Goal: Information Seeking & Learning: Learn about a topic

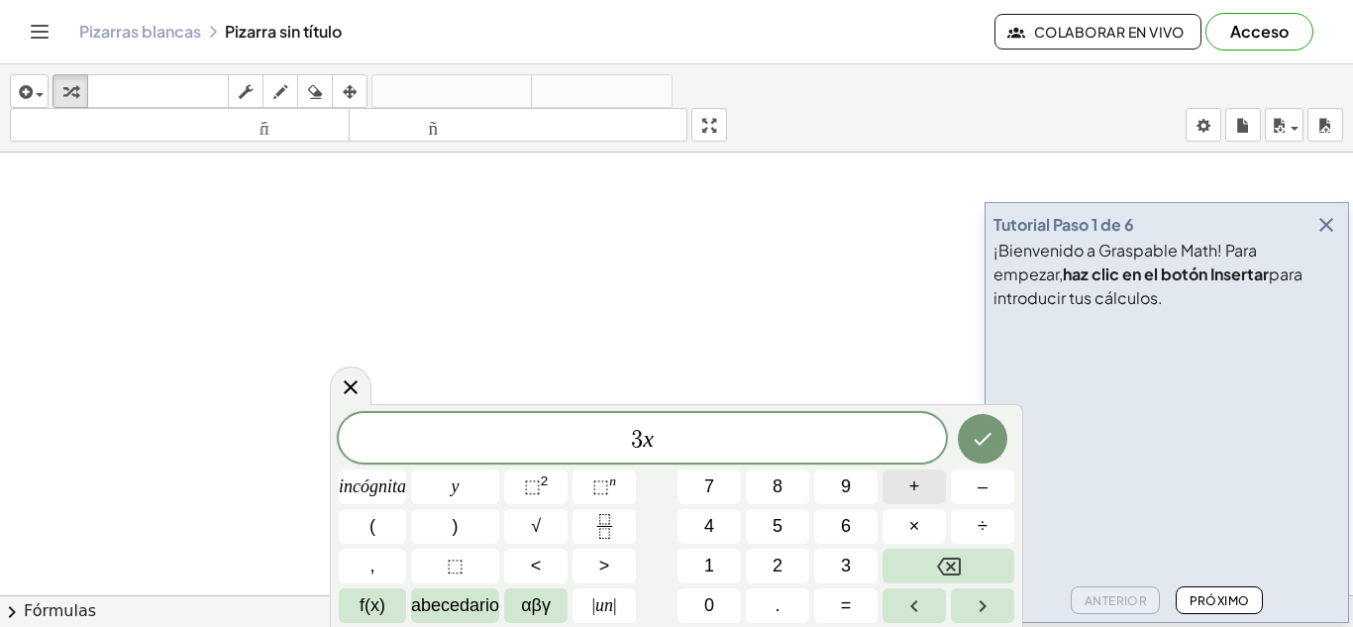
click at [917, 499] on span "+" at bounding box center [914, 486] width 11 height 27
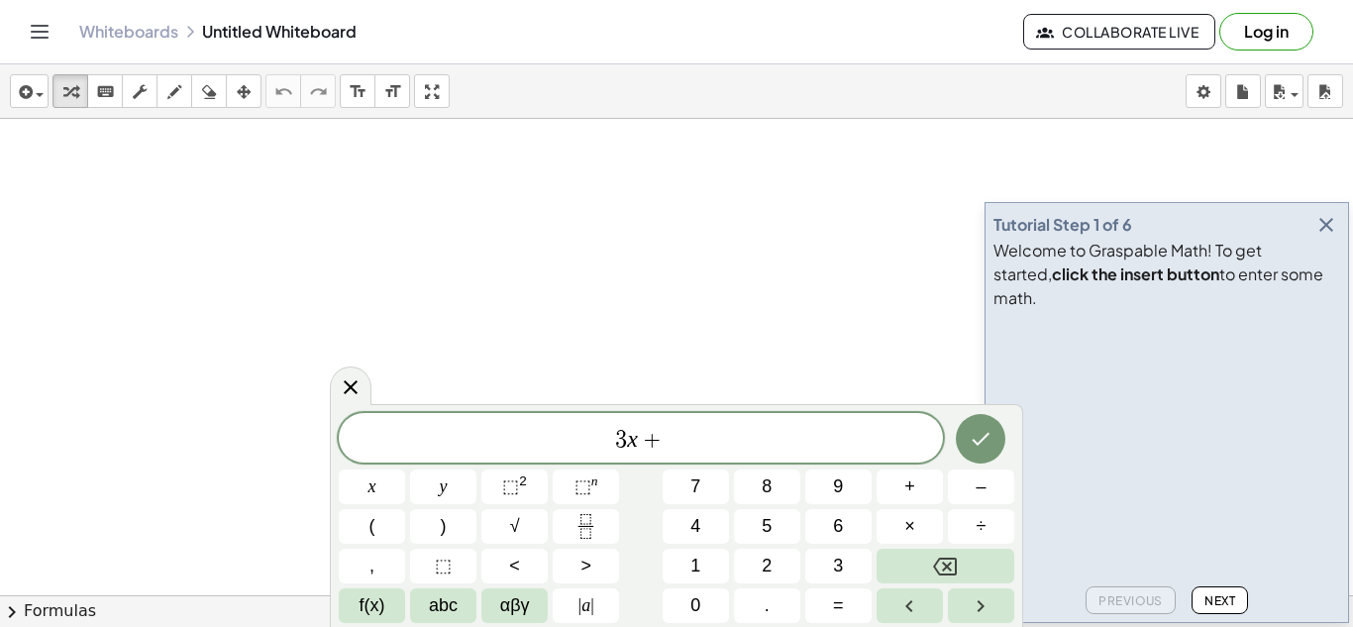
click at [1325, 237] on icon "button" at bounding box center [1326, 225] width 24 height 24
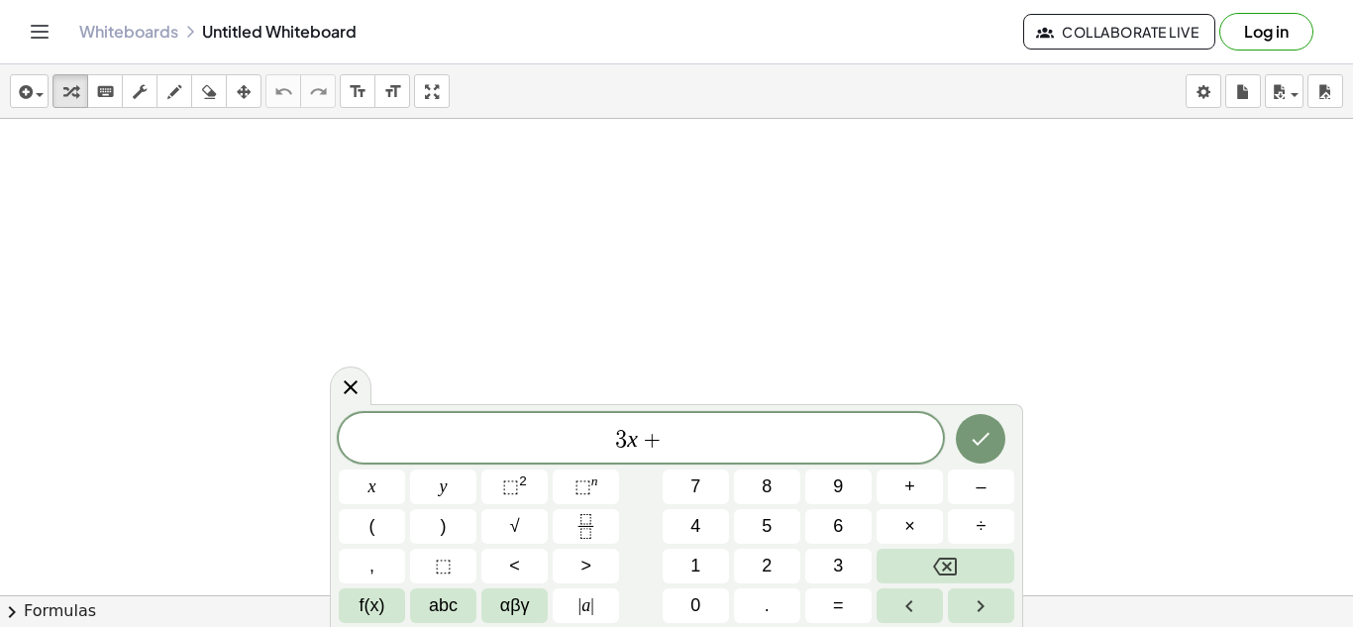
click at [709, 423] on div "3 x +" at bounding box center [641, 438] width 604 height 50
click at [752, 493] on button "8" at bounding box center [767, 486] width 66 height 35
click at [978, 489] on span "–" at bounding box center [980, 486] width 10 height 27
click at [849, 570] on button "3" at bounding box center [838, 566] width 66 height 35
click at [988, 433] on icon "Done" at bounding box center [982, 439] width 18 height 13
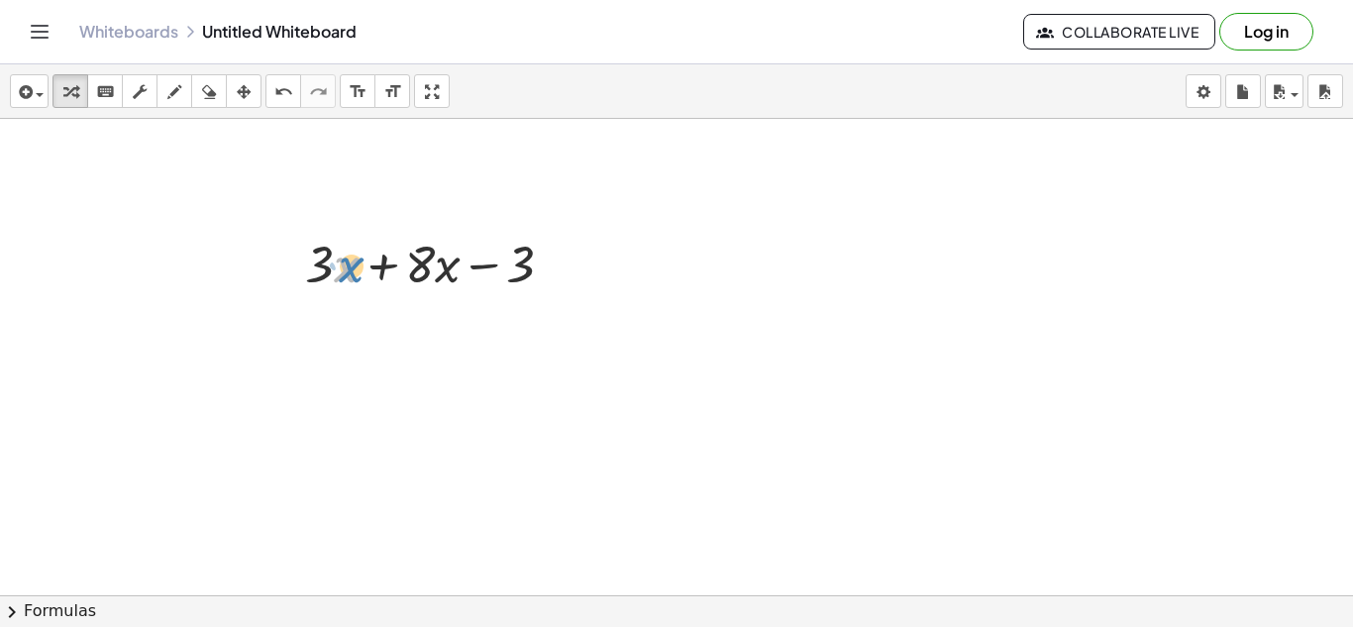
click at [347, 267] on div at bounding box center [437, 262] width 284 height 67
click at [556, 262] on div at bounding box center [560, 265] width 22 height 22
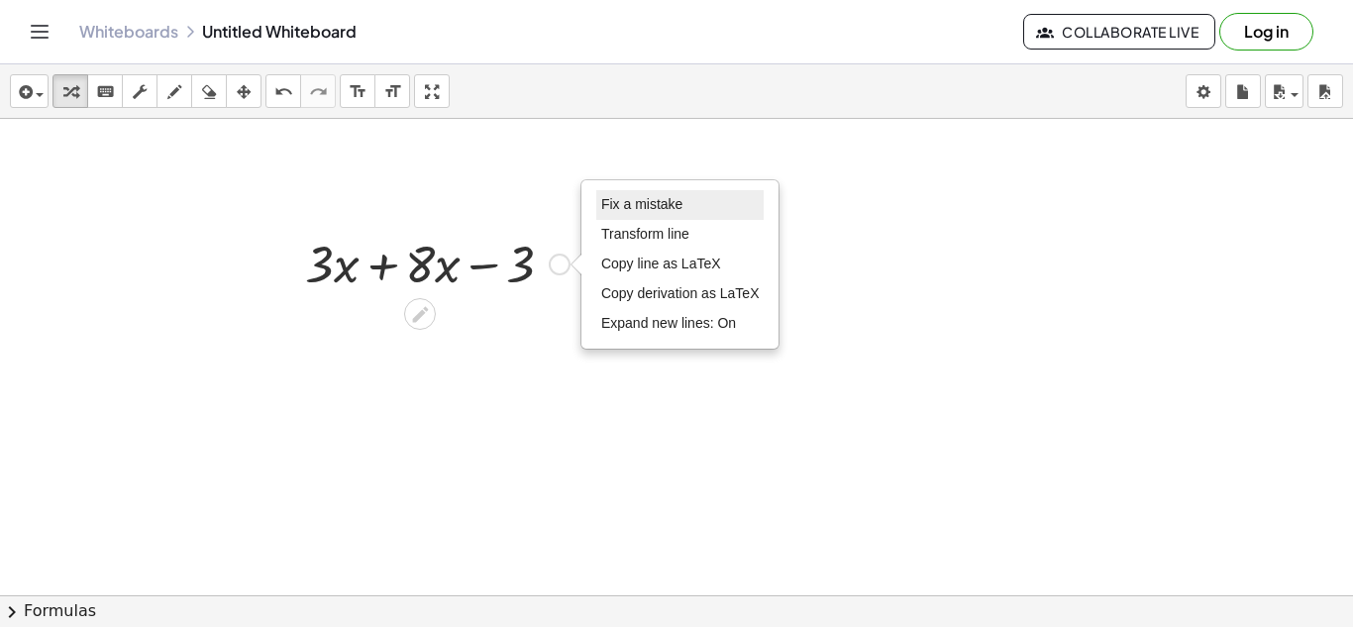
click at [646, 204] on span "Fix a mistake" at bounding box center [641, 204] width 81 height 16
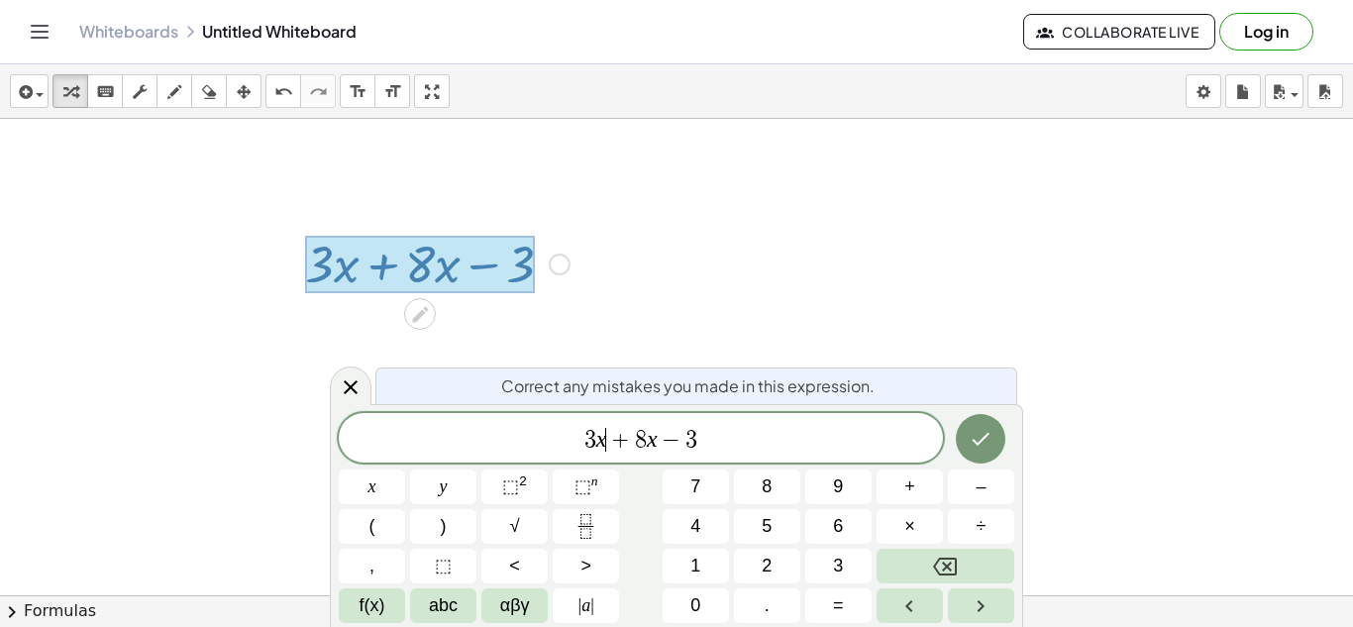
click at [609, 440] on span "+" at bounding box center [620, 440] width 29 height 24
click at [529, 499] on button "⬚ 2" at bounding box center [514, 486] width 66 height 35
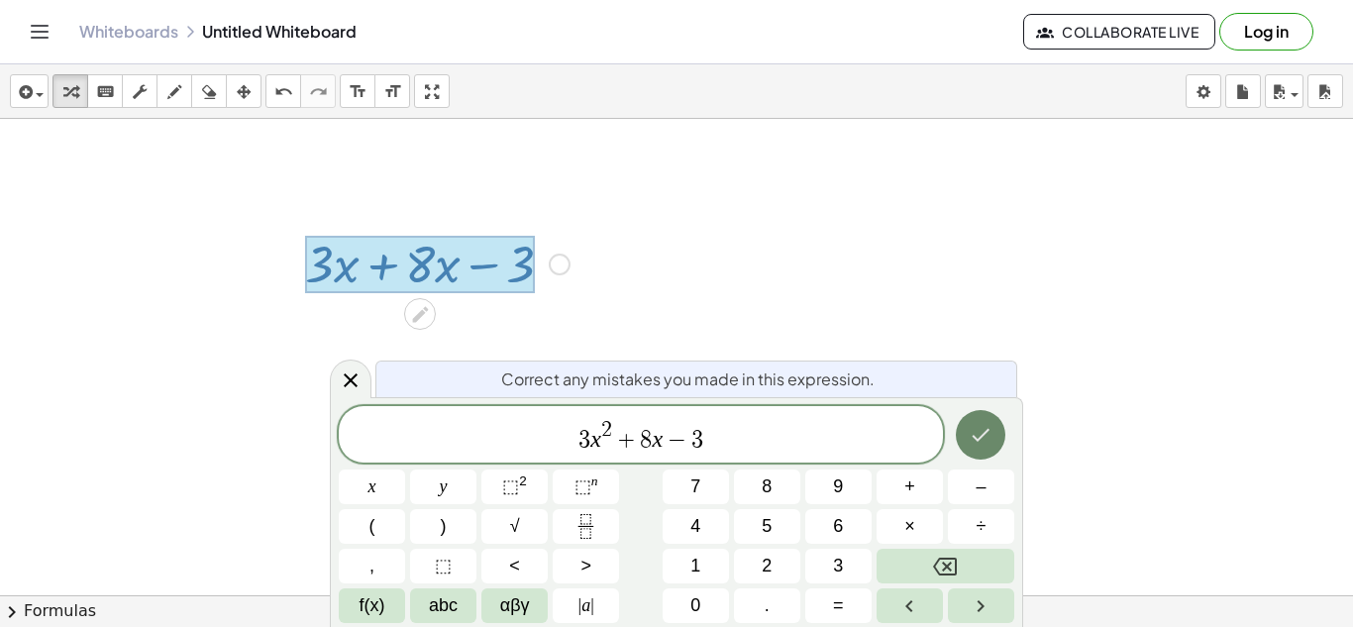
click at [981, 448] on button "Done" at bounding box center [981, 435] width 50 height 50
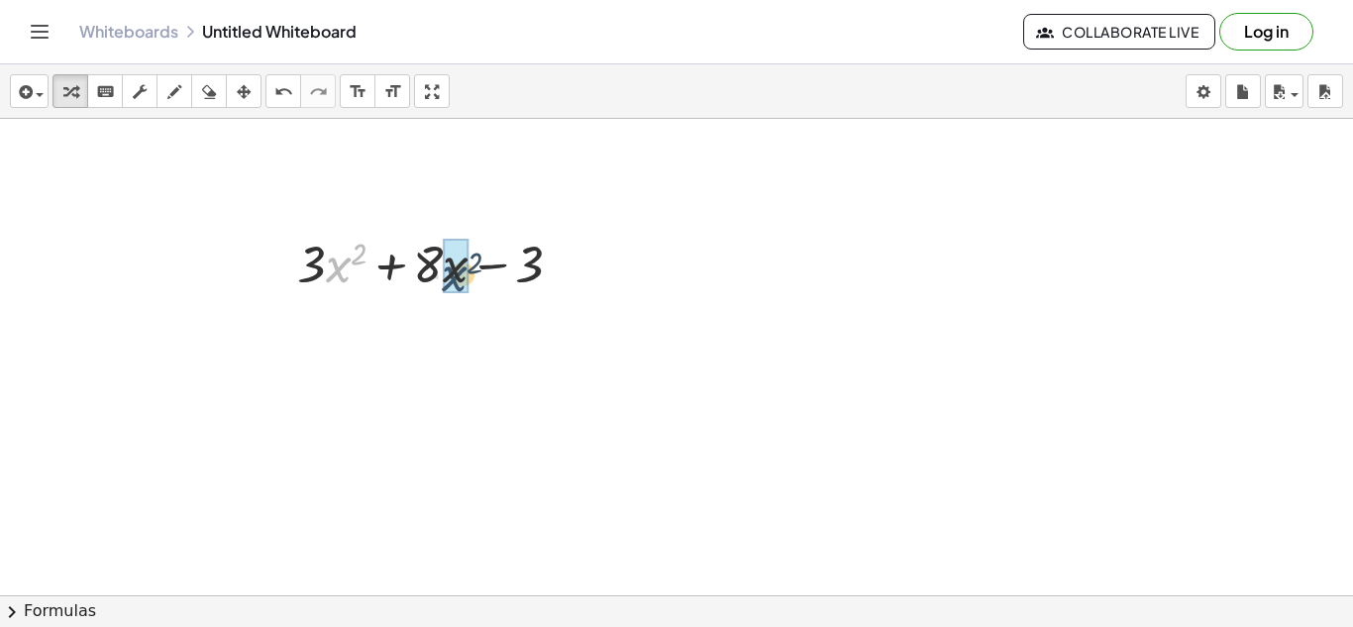
drag, startPoint x: 335, startPoint y: 267, endPoint x: 452, endPoint y: 276, distance: 117.2
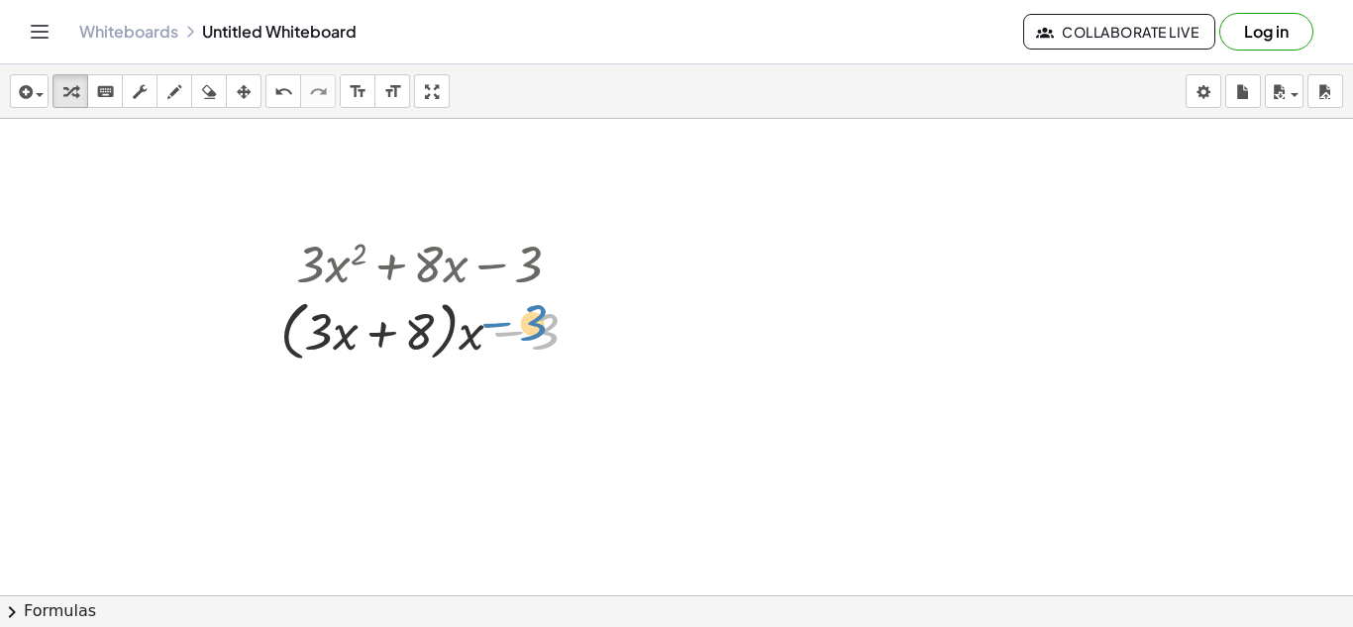
click at [540, 326] on div at bounding box center [436, 329] width 333 height 75
click at [585, 333] on div at bounding box center [578, 332] width 22 height 22
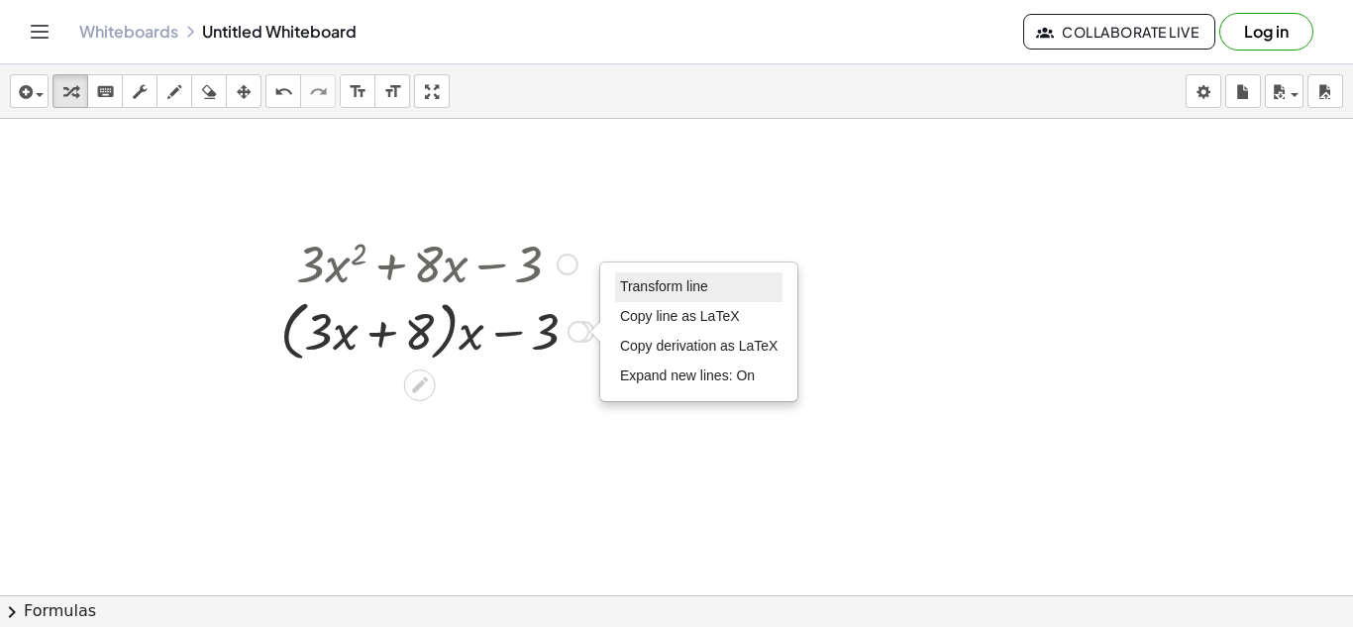
click at [681, 295] on li "Transform line" at bounding box center [699, 287] width 168 height 30
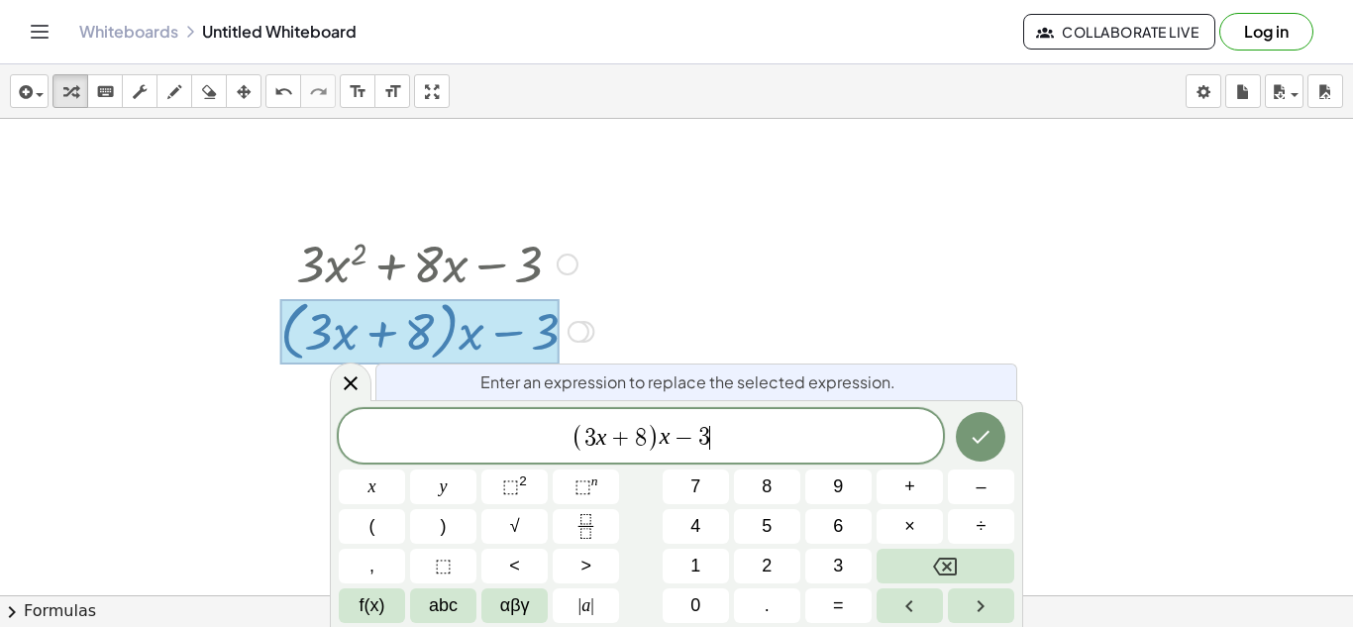
click at [714, 426] on span "( 3 x + 8 ) x − 3 ​" at bounding box center [641, 437] width 604 height 33
drag, startPoint x: 714, startPoint y: 428, endPoint x: 540, endPoint y: 444, distance: 175.0
click at [540, 444] on span "( 3 x + 8 ) x − 3" at bounding box center [641, 437] width 604 height 33
click at [360, 381] on icon at bounding box center [351, 383] width 24 height 24
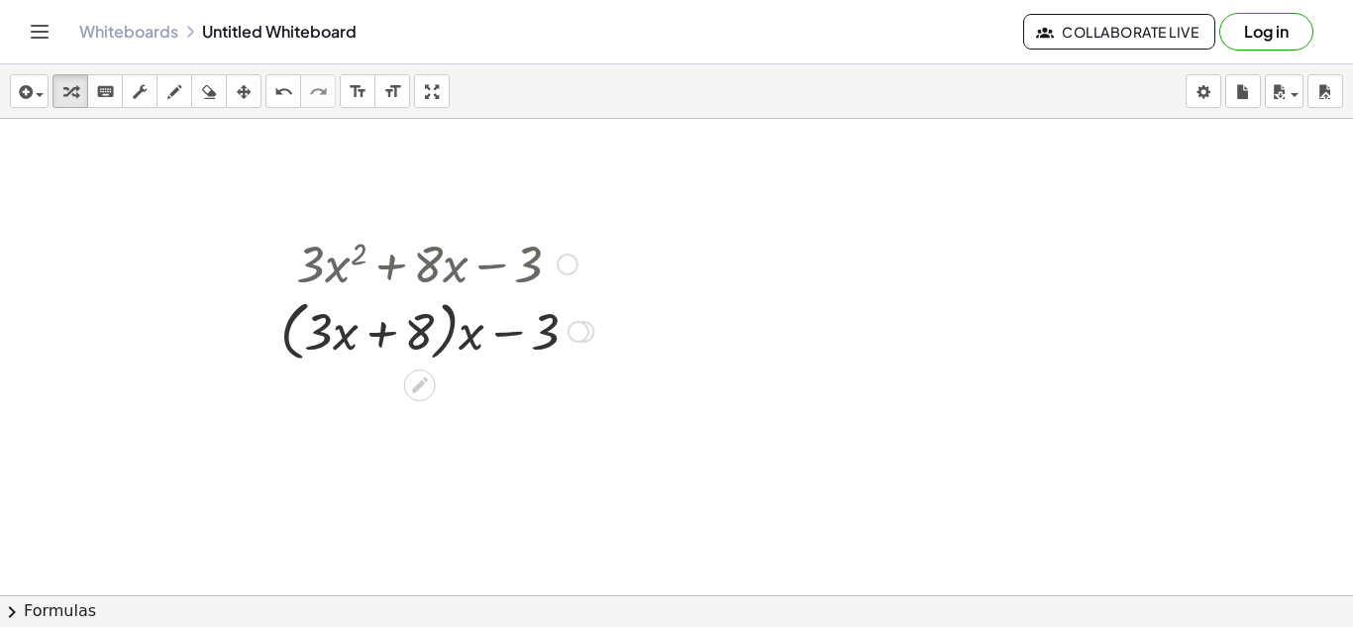
click at [567, 268] on div at bounding box center [568, 265] width 22 height 22
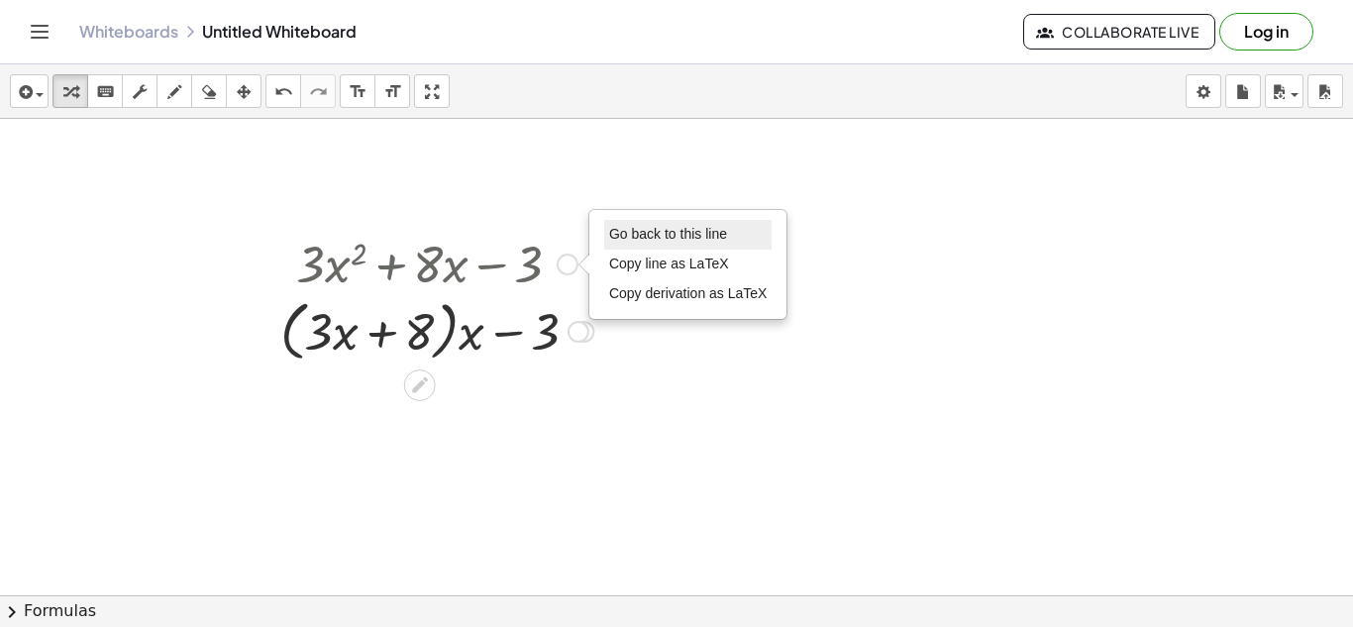
click at [702, 222] on li "Go back to this line" at bounding box center [688, 235] width 168 height 30
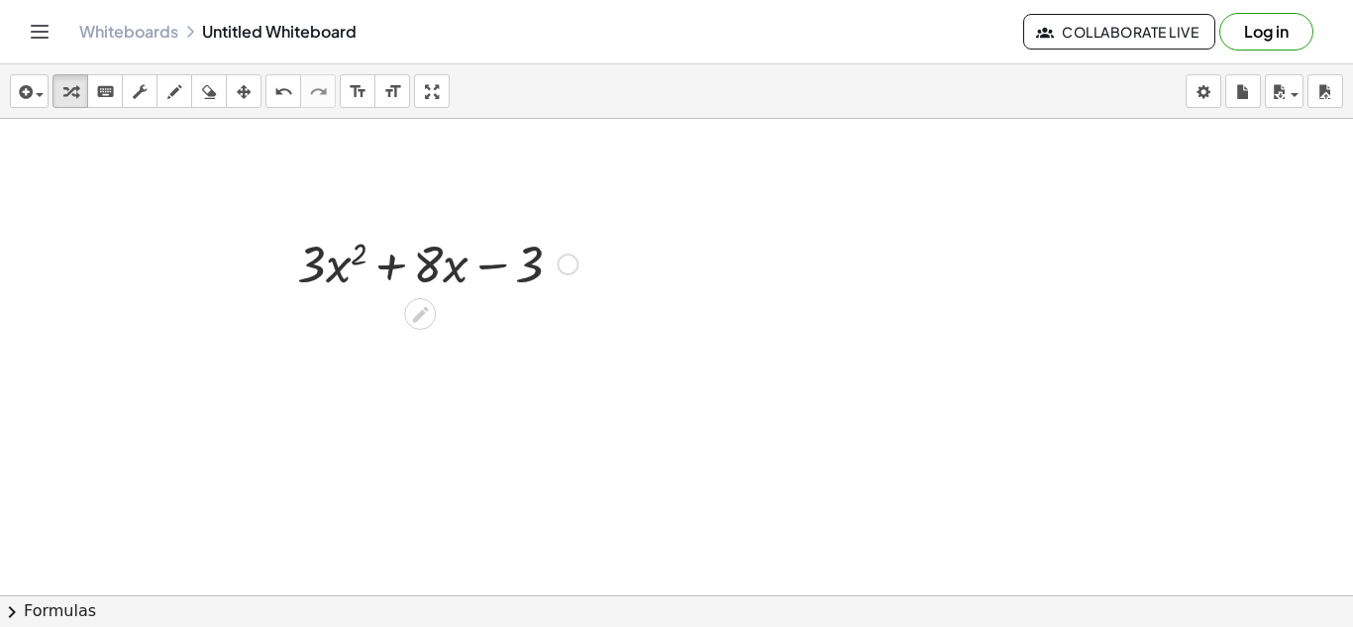
click at [577, 268] on div "Go back to this line Copy line as LaTeX Copy derivation as LaTeX" at bounding box center [568, 265] width 22 height 22
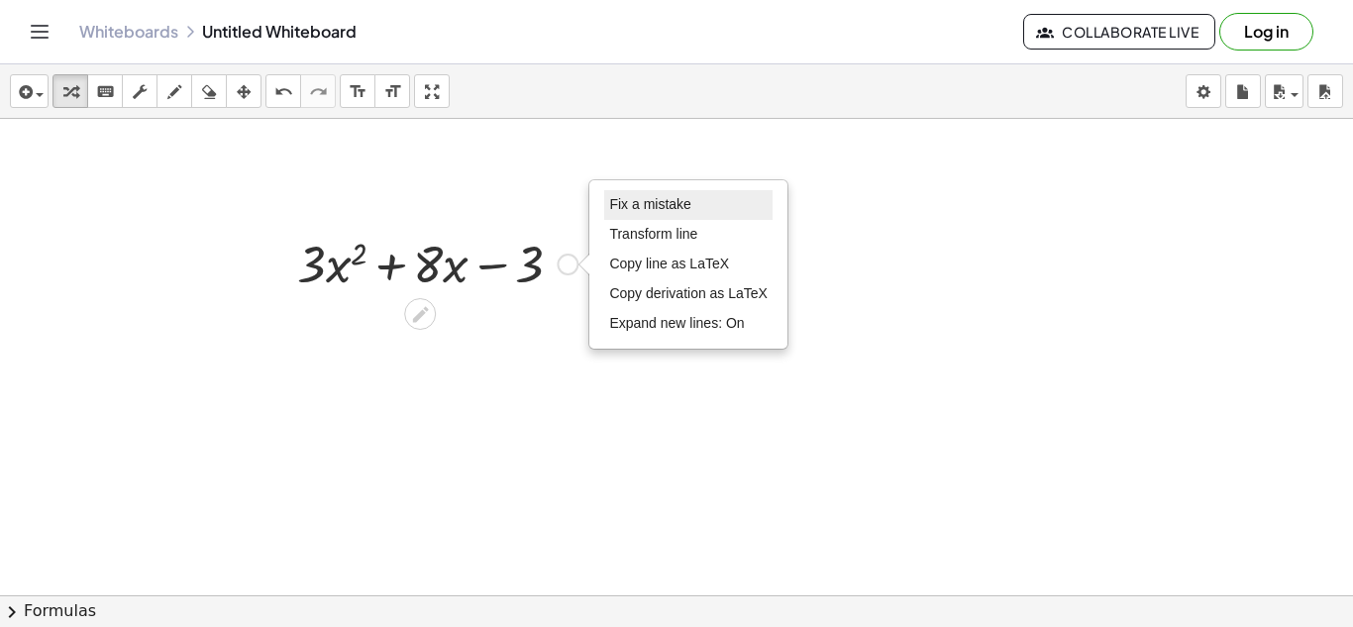
click at [657, 198] on span "Fix a mistake" at bounding box center [649, 204] width 81 height 16
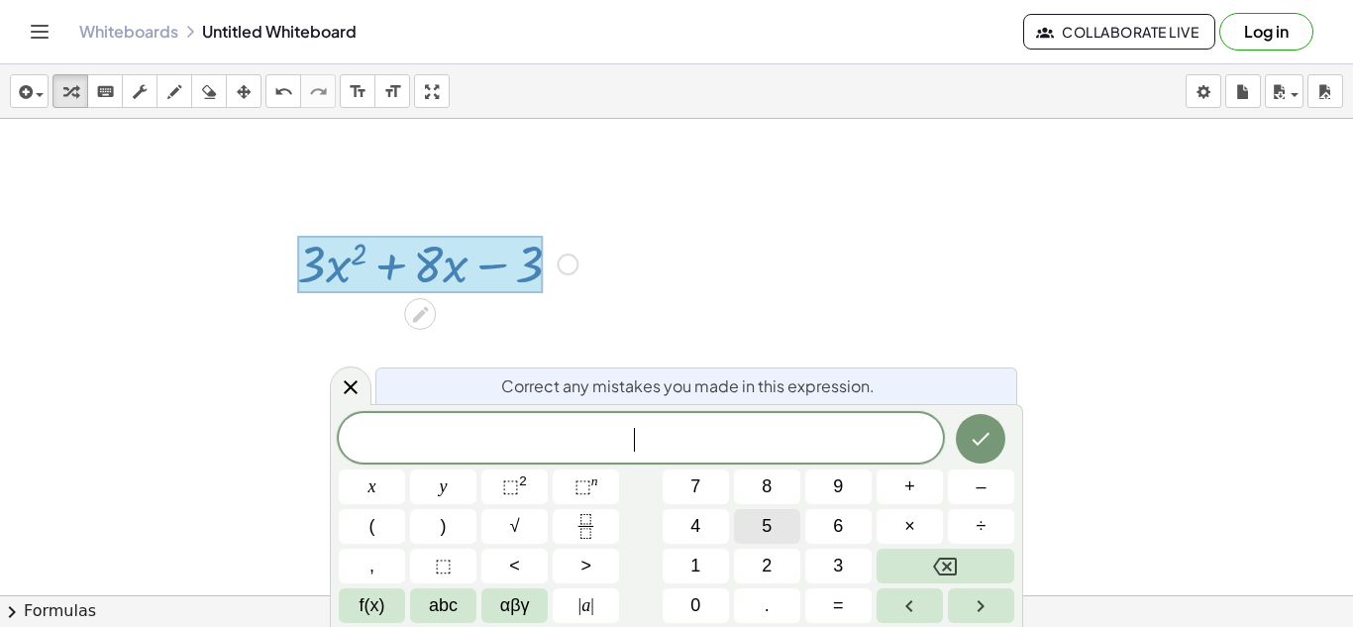
click at [778, 530] on button "5" at bounding box center [767, 526] width 66 height 35
click at [586, 501] on button "⬚ n" at bounding box center [586, 486] width 66 height 35
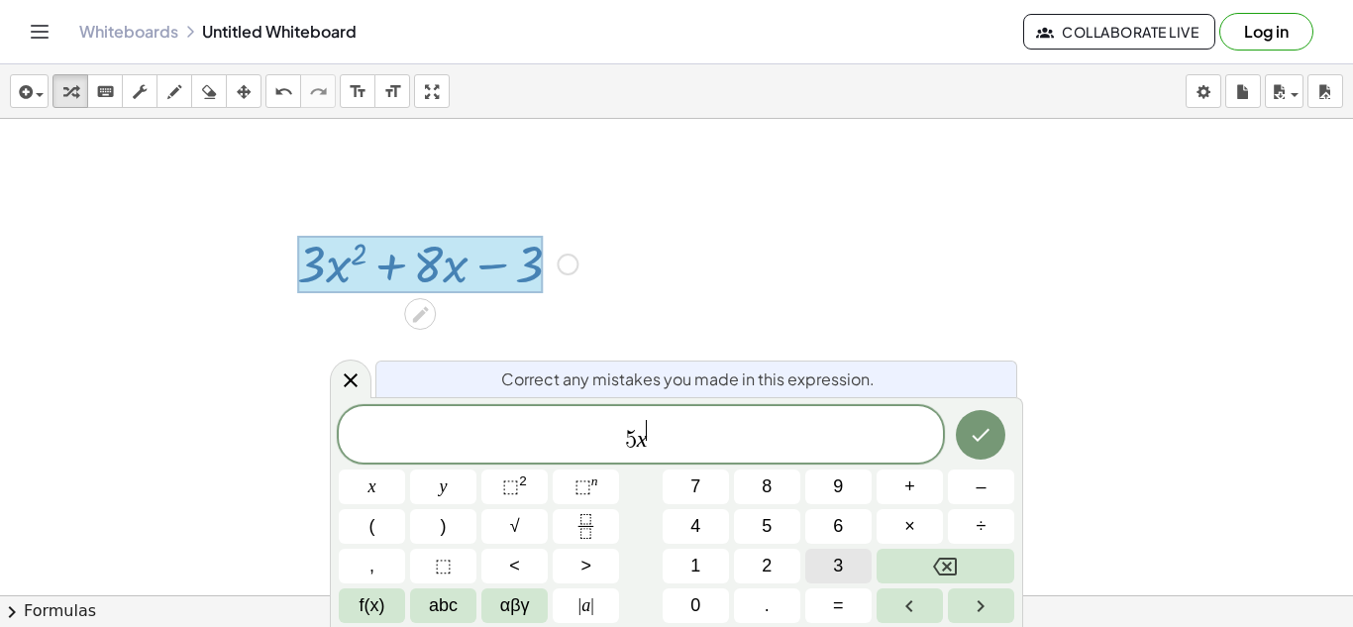
click at [836, 571] on span "3" at bounding box center [838, 566] width 10 height 27
click at [919, 492] on button "+" at bounding box center [909, 486] width 66 height 35
click at [709, 533] on button "4" at bounding box center [696, 526] width 66 height 35
click at [515, 482] on span "⬚" at bounding box center [510, 486] width 17 height 20
click at [905, 499] on span "+" at bounding box center [909, 486] width 11 height 27
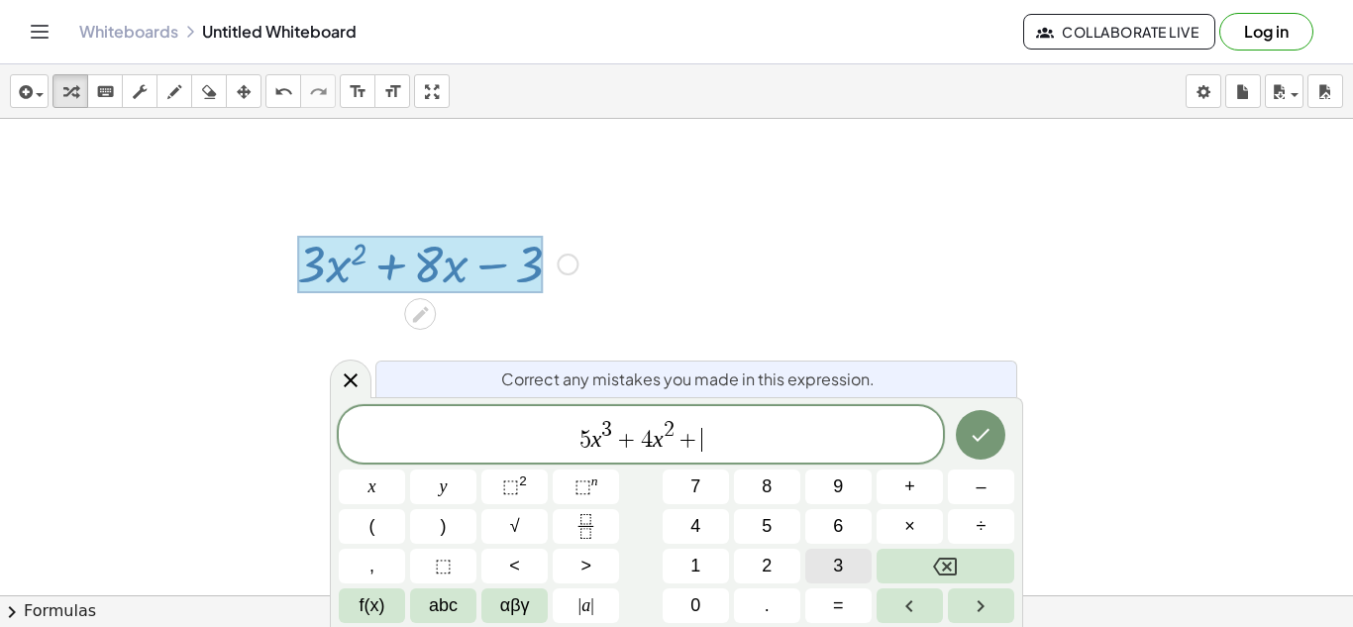
click at [847, 554] on button "3" at bounding box center [838, 566] width 66 height 35
click at [755, 515] on button "5" at bounding box center [767, 526] width 66 height 35
click at [905, 496] on span "+" at bounding box center [909, 486] width 11 height 27
click at [783, 561] on button "2" at bounding box center [767, 566] width 66 height 35
click at [759, 483] on button "8" at bounding box center [767, 486] width 66 height 35
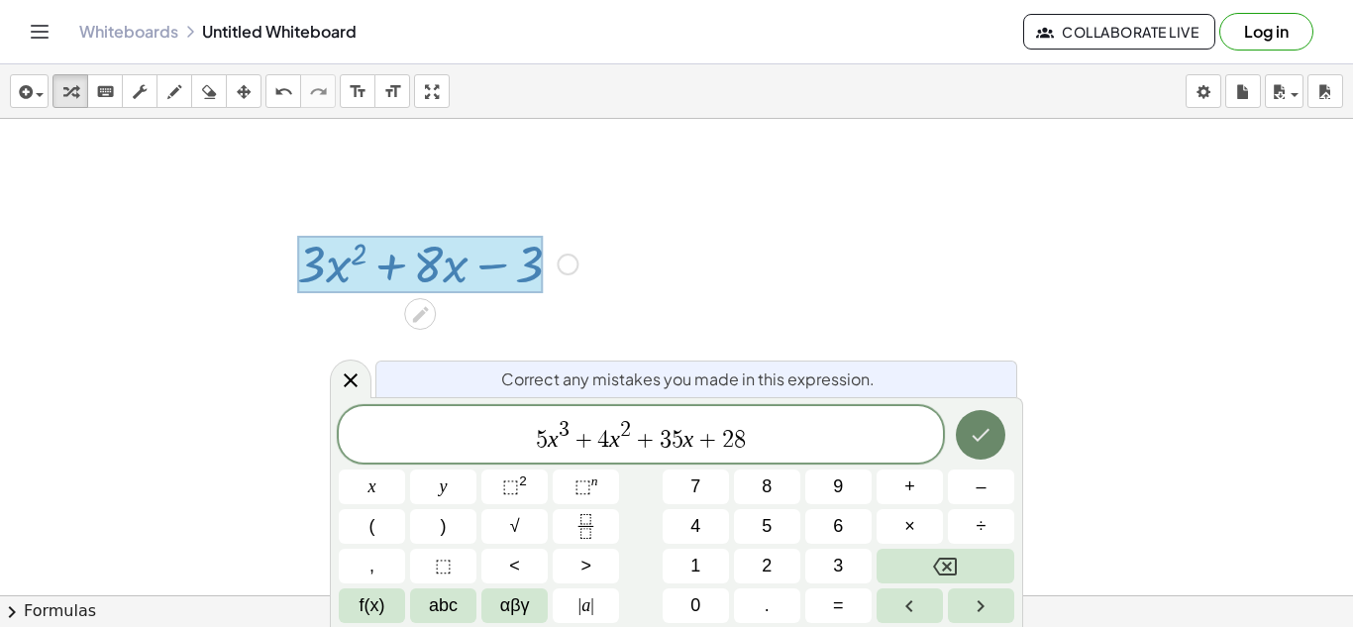
click at [983, 434] on icon "Done" at bounding box center [982, 435] width 18 height 13
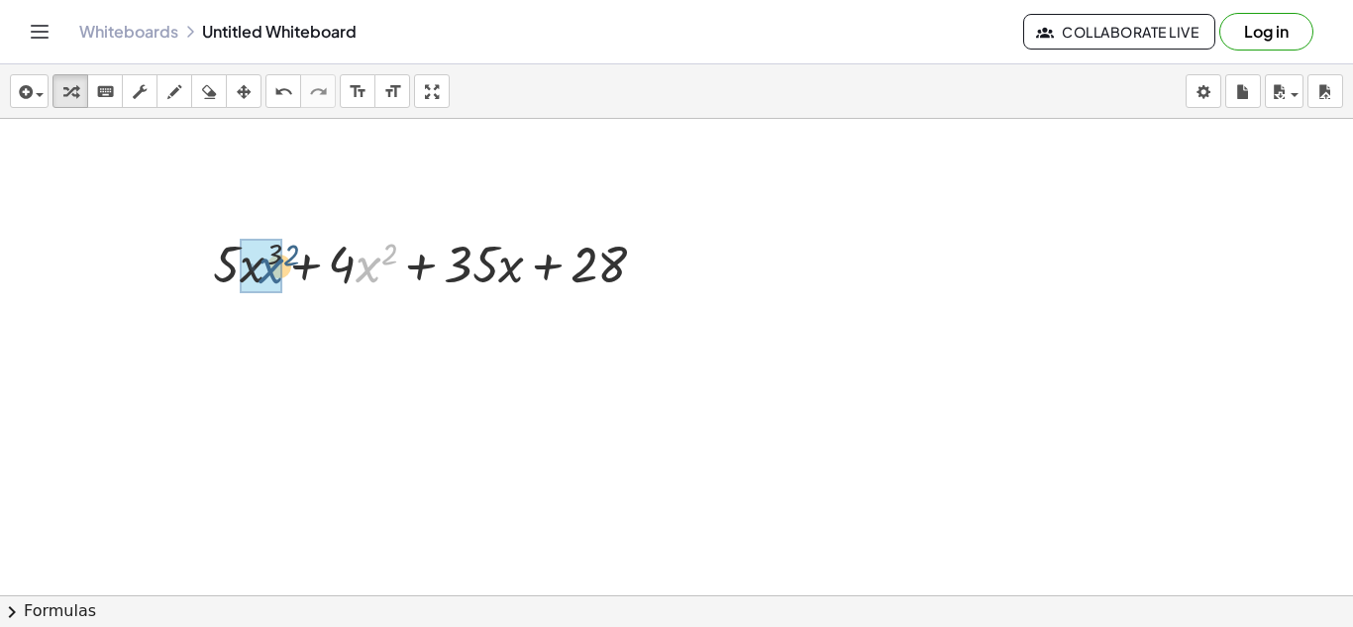
drag, startPoint x: 376, startPoint y: 268, endPoint x: 267, endPoint y: 269, distance: 108.9
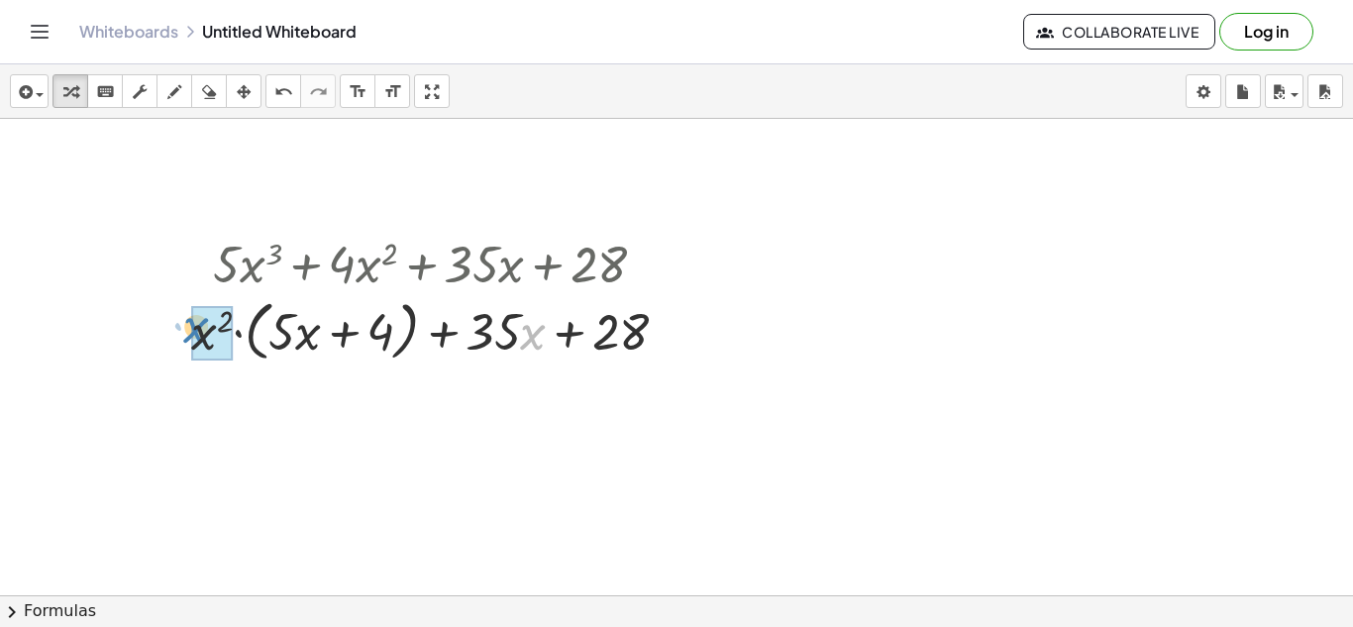
drag, startPoint x: 534, startPoint y: 335, endPoint x: 202, endPoint y: 329, distance: 331.8
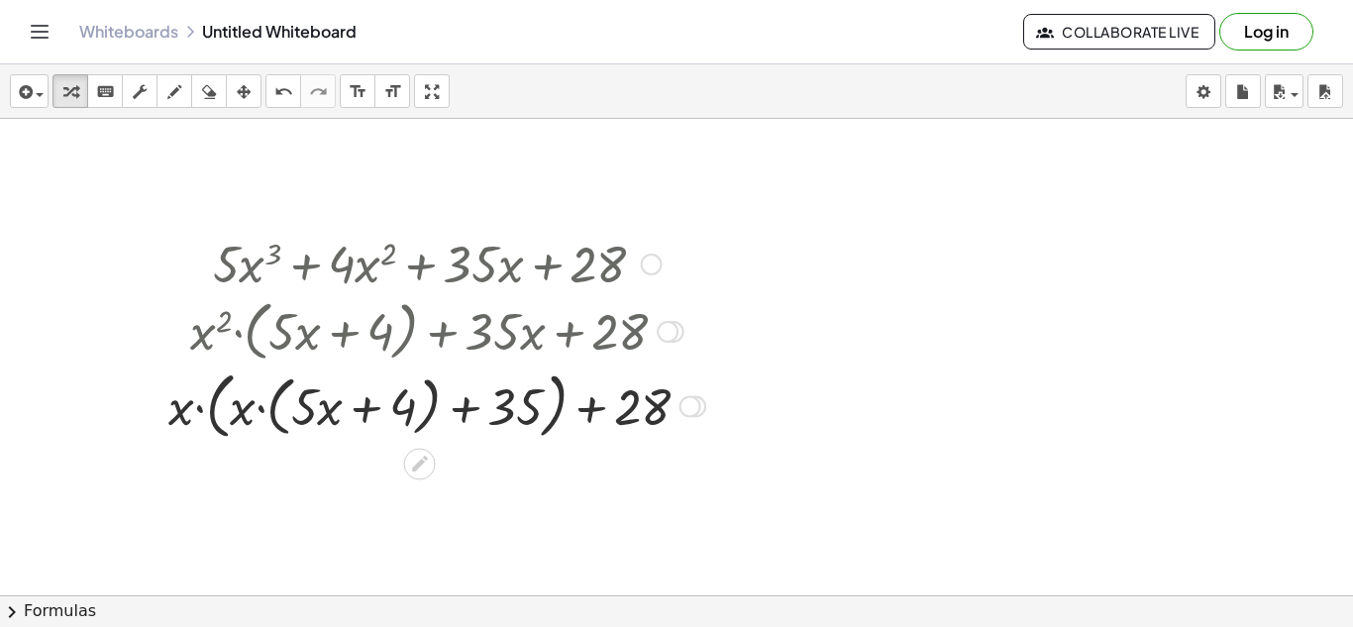
click at [263, 412] on div at bounding box center [436, 404] width 557 height 82
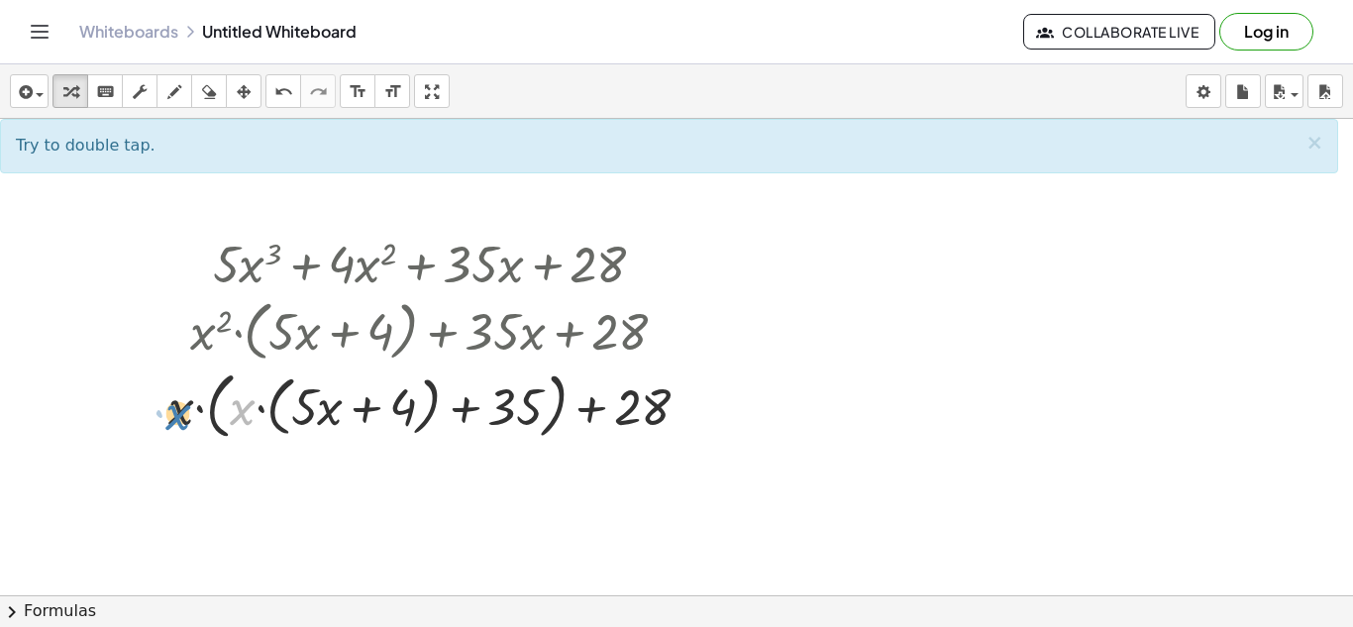
drag, startPoint x: 250, startPoint y: 413, endPoint x: 185, endPoint y: 418, distance: 64.6
click at [185, 418] on div at bounding box center [436, 404] width 557 height 82
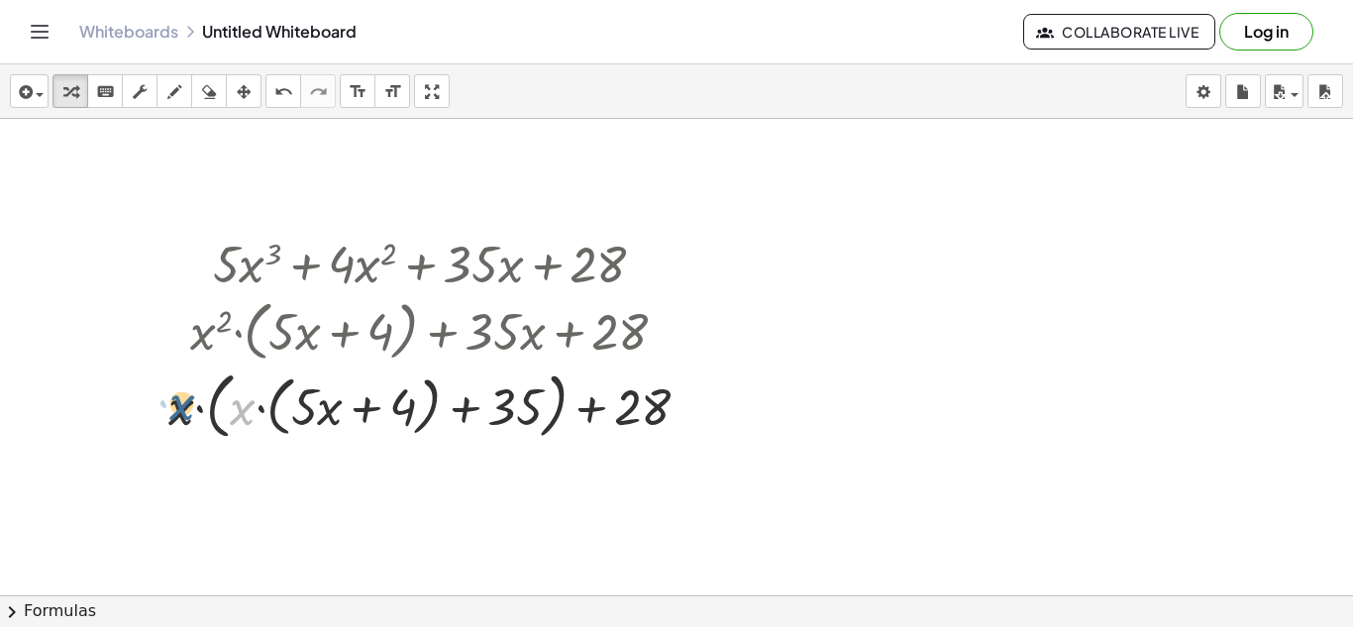
drag, startPoint x: 232, startPoint y: 415, endPoint x: 172, endPoint y: 415, distance: 59.4
click at [173, 414] on div at bounding box center [436, 404] width 557 height 82
click at [654, 266] on div at bounding box center [652, 265] width 22 height 22
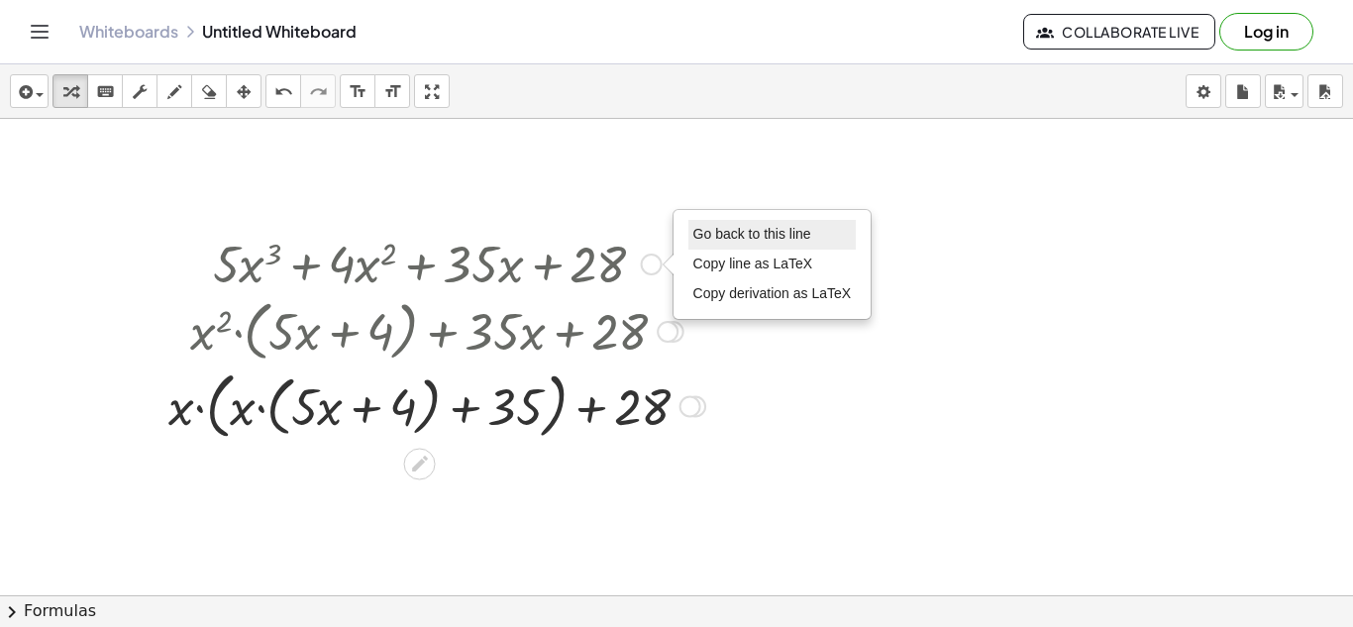
click at [731, 239] on span "Go back to this line" at bounding box center [752, 234] width 118 height 16
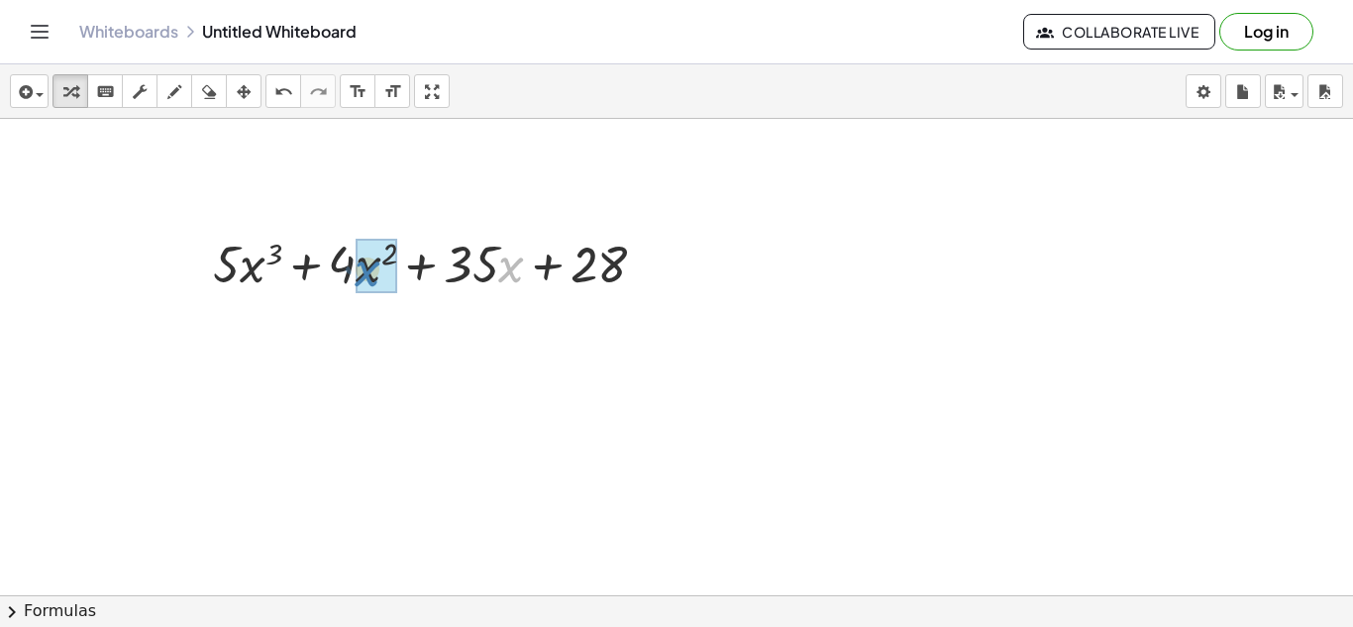
drag, startPoint x: 516, startPoint y: 264, endPoint x: 380, endPoint y: 270, distance: 135.8
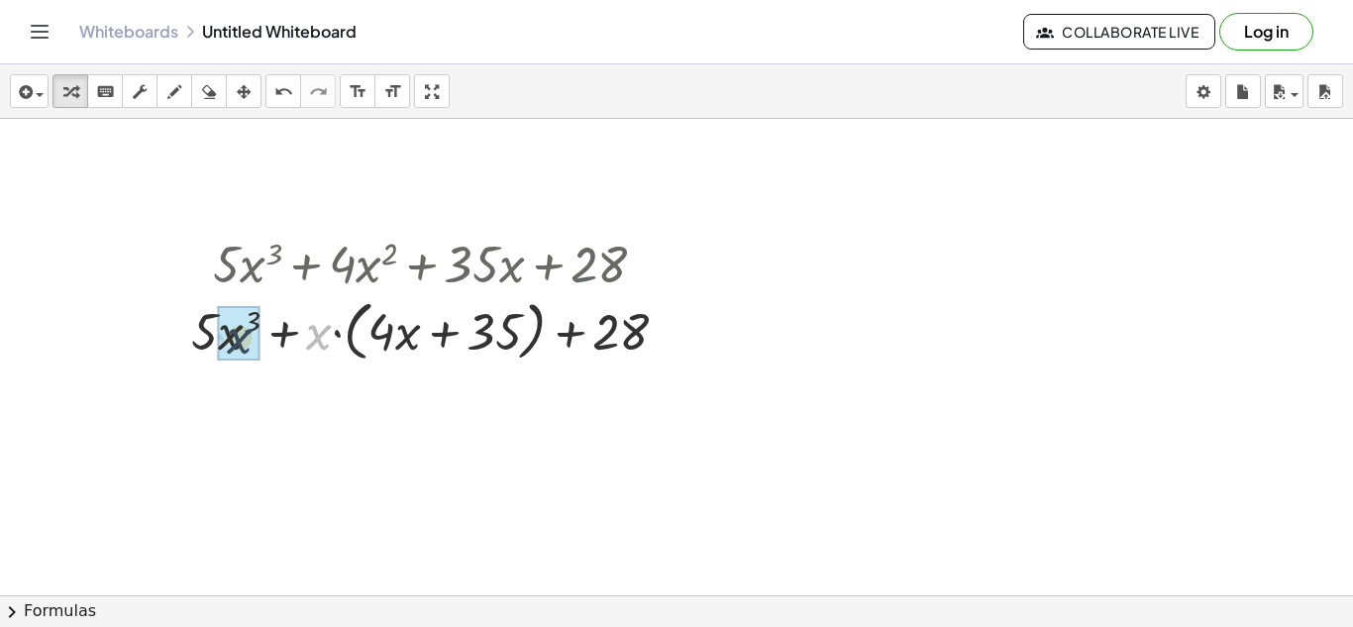
drag, startPoint x: 321, startPoint y: 333, endPoint x: 236, endPoint y: 337, distance: 85.3
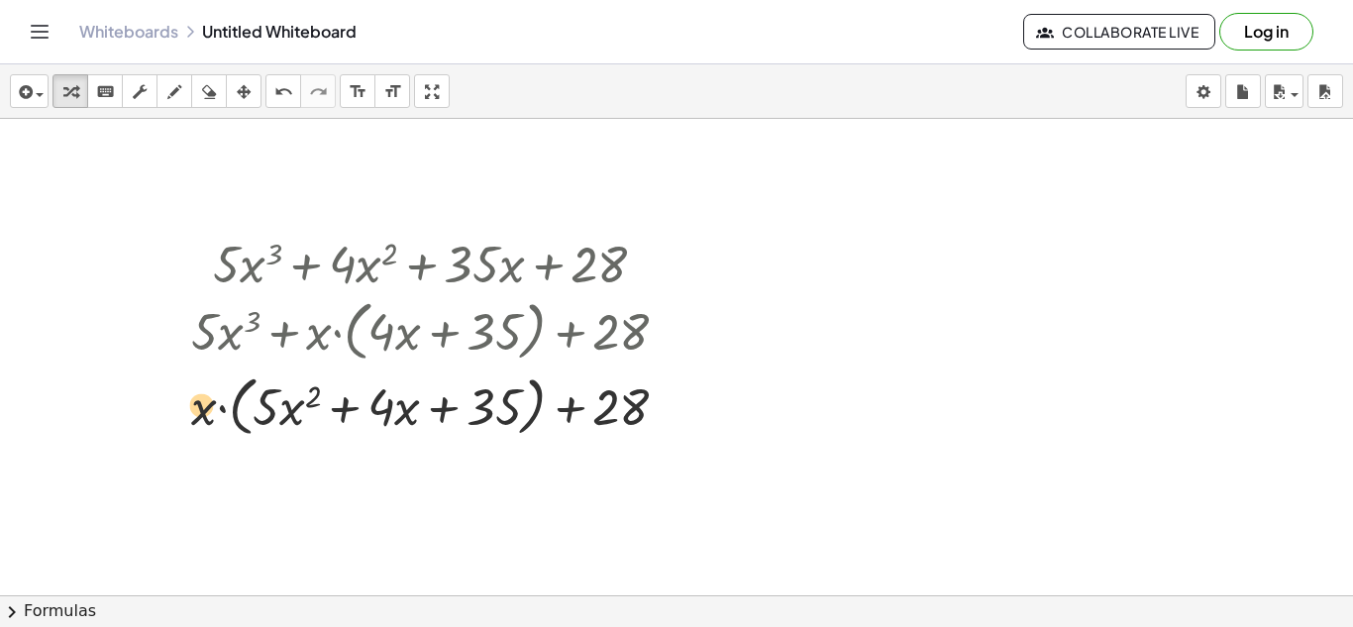
drag, startPoint x: 287, startPoint y: 417, endPoint x: 188, endPoint y: 414, distance: 99.1
click at [188, 414] on div "+ · 5 · x 3 + · 4 · x 2 + · 35 · x + 28 + · 5 · x 3 + · 4 · x · x + · 35 · x + …" at bounding box center [430, 335] width 538 height 223
drag, startPoint x: 289, startPoint y: 411, endPoint x: 268, endPoint y: 418, distance: 21.9
click at [268, 418] on div at bounding box center [437, 404] width 513 height 75
click at [667, 406] on div at bounding box center [669, 407] width 22 height 22
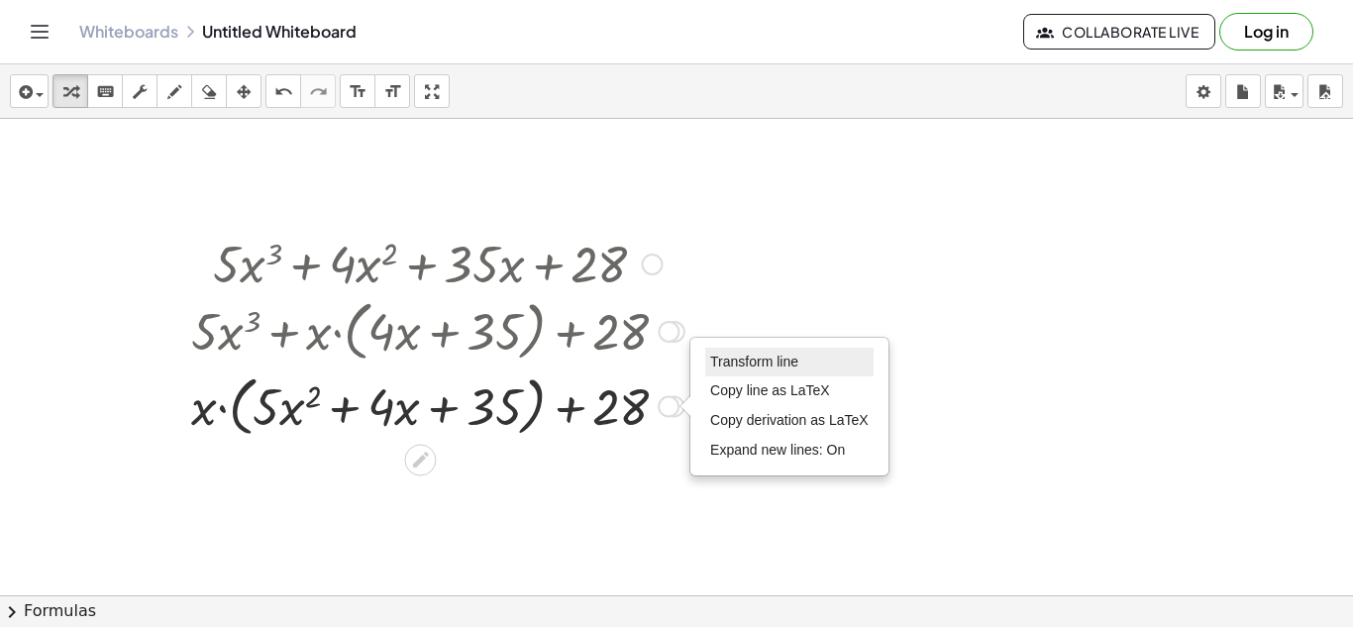
click at [739, 359] on span "Transform line" at bounding box center [754, 362] width 88 height 16
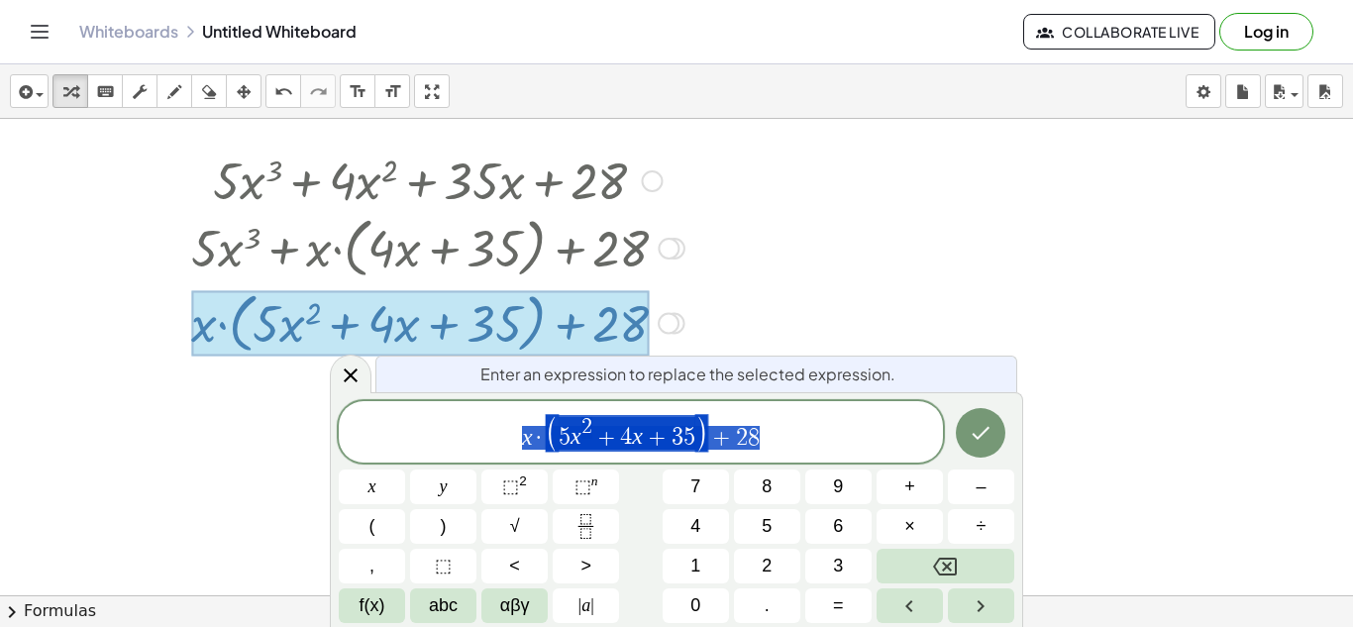
scroll to position [92, 0]
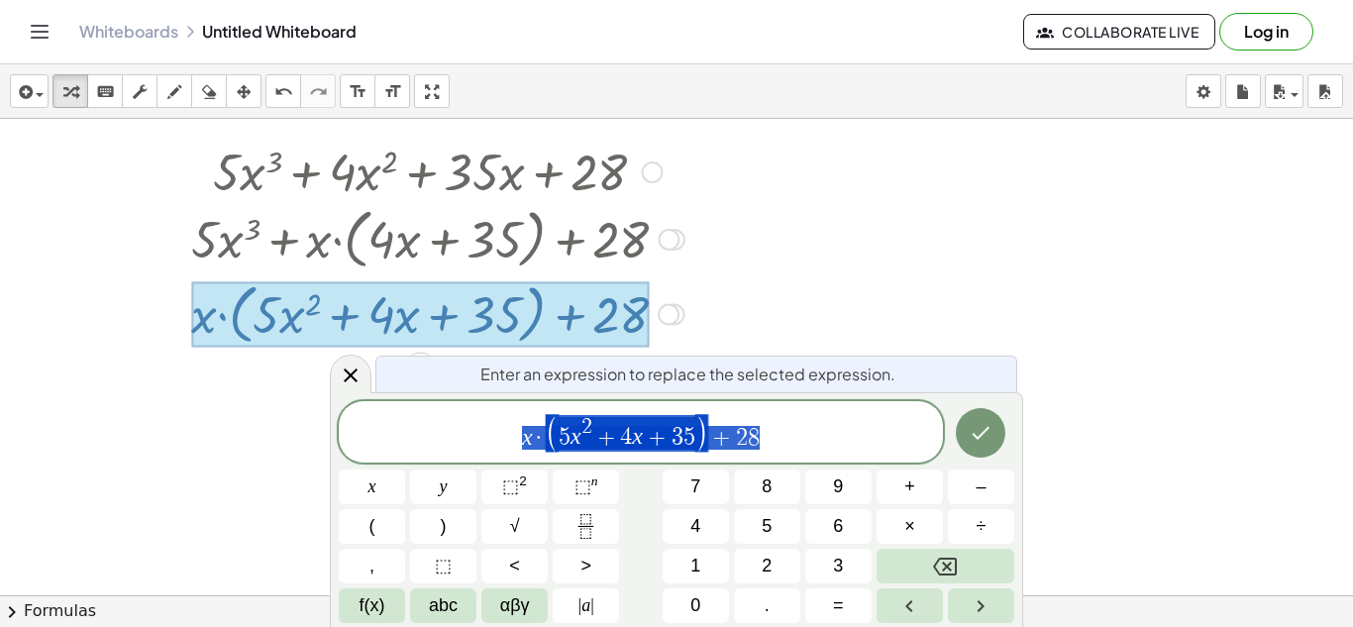
click at [801, 429] on span "x · ( 5 x 2 + 4 x + 3 5 ) + 2 8" at bounding box center [641, 433] width 604 height 41
drag, startPoint x: 801, startPoint y: 429, endPoint x: 464, endPoint y: 464, distance: 338.6
click at [464, 464] on div "**********" at bounding box center [676, 512] width 675 height 222
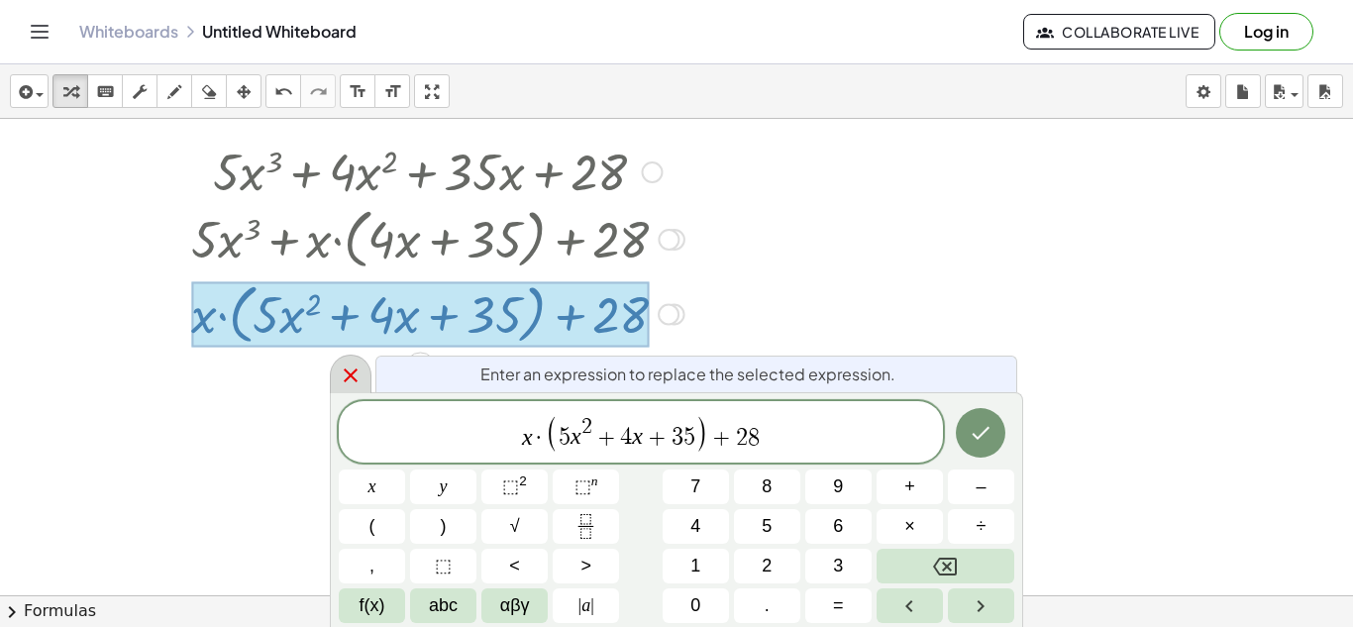
click at [357, 374] on icon at bounding box center [351, 375] width 24 height 24
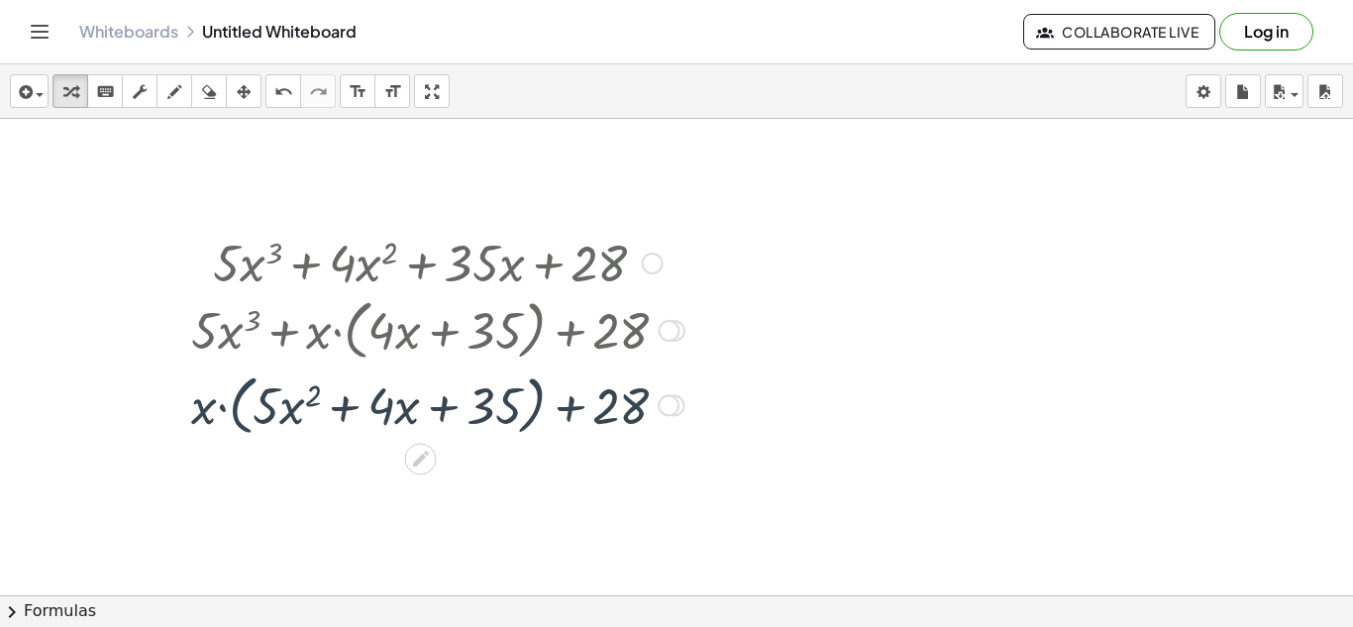
scroll to position [0, 0]
click at [658, 268] on div at bounding box center [652, 265] width 22 height 22
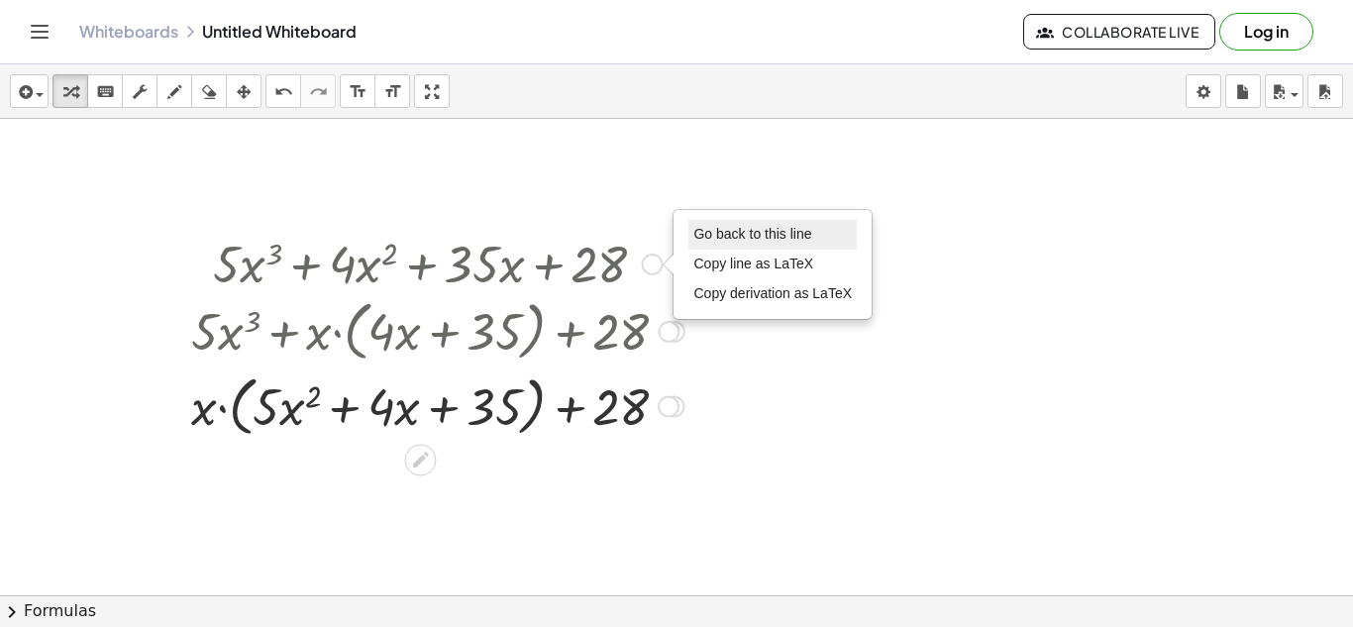
click at [755, 240] on span "Go back to this line" at bounding box center [752, 234] width 118 height 16
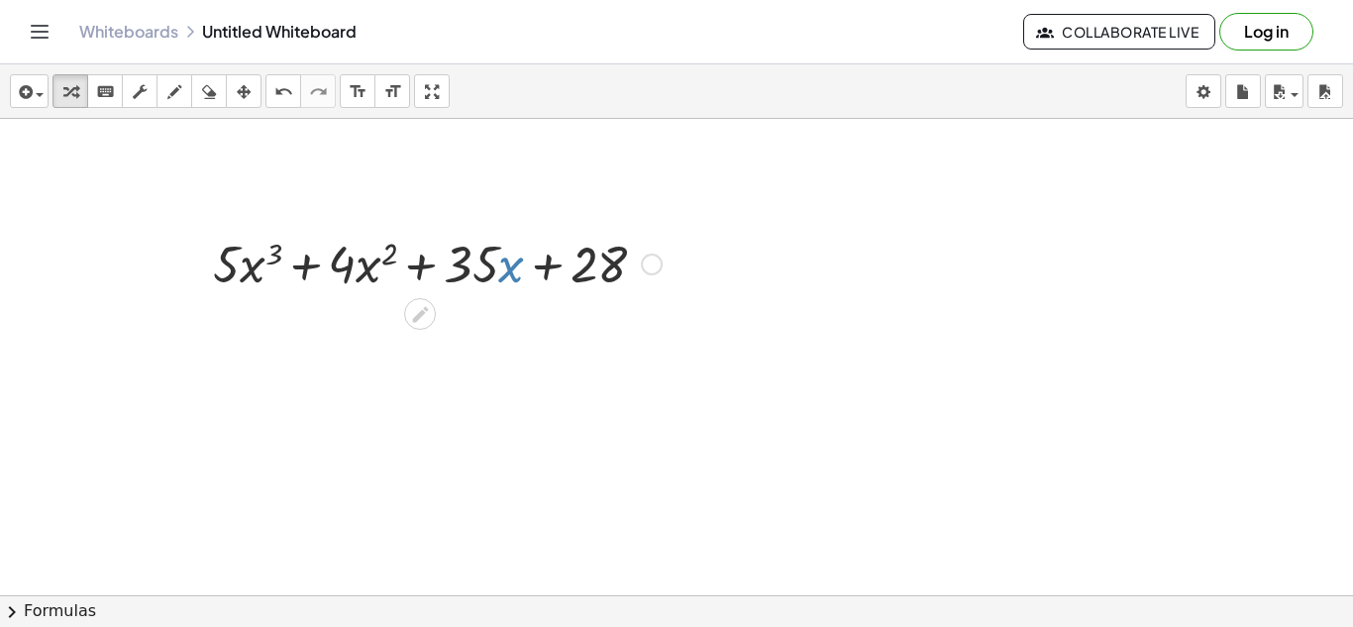
click at [649, 262] on div "Go back to this line Copy line as LaTeX Copy derivation as LaTeX" at bounding box center [652, 265] width 22 height 22
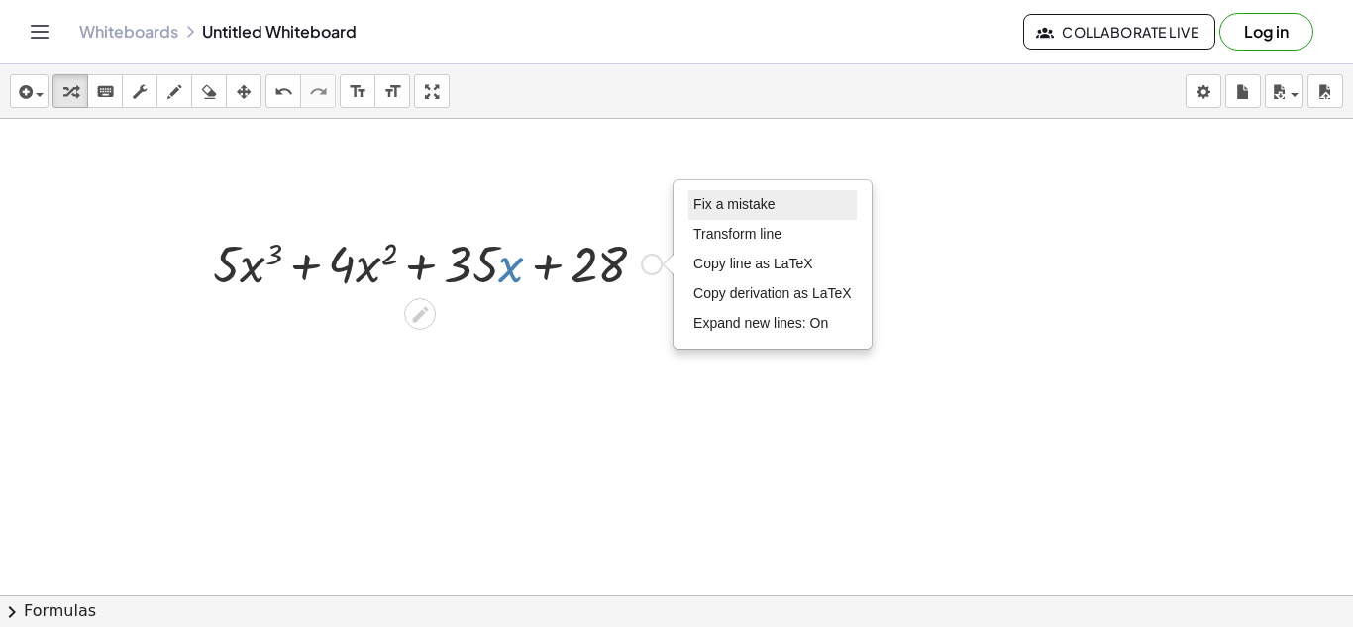
click at [706, 204] on span "Fix a mistake" at bounding box center [733, 204] width 81 height 16
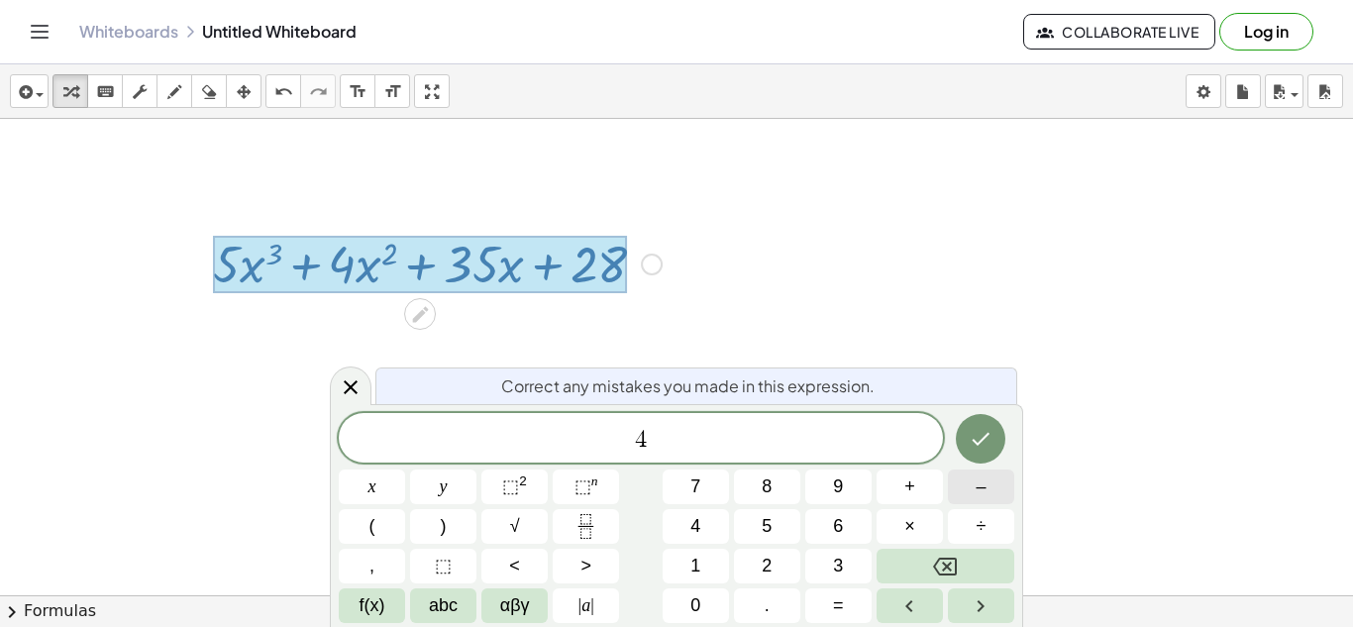
click at [972, 495] on button "–" at bounding box center [981, 486] width 66 height 35
click at [759, 500] on button "8" at bounding box center [767, 486] width 66 height 35
click at [698, 572] on span "1" at bounding box center [695, 566] width 10 height 27
click at [520, 486] on sup "2" at bounding box center [523, 480] width 8 height 15
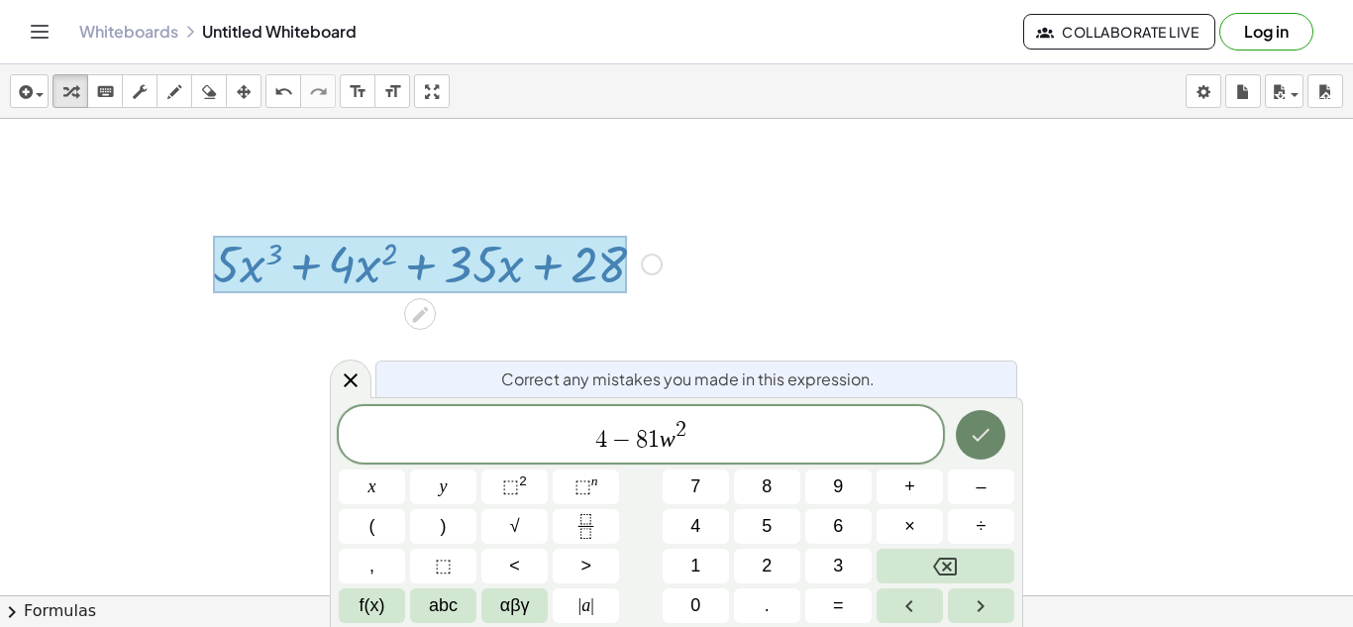
click at [971, 427] on icon "Done" at bounding box center [981, 435] width 24 height 24
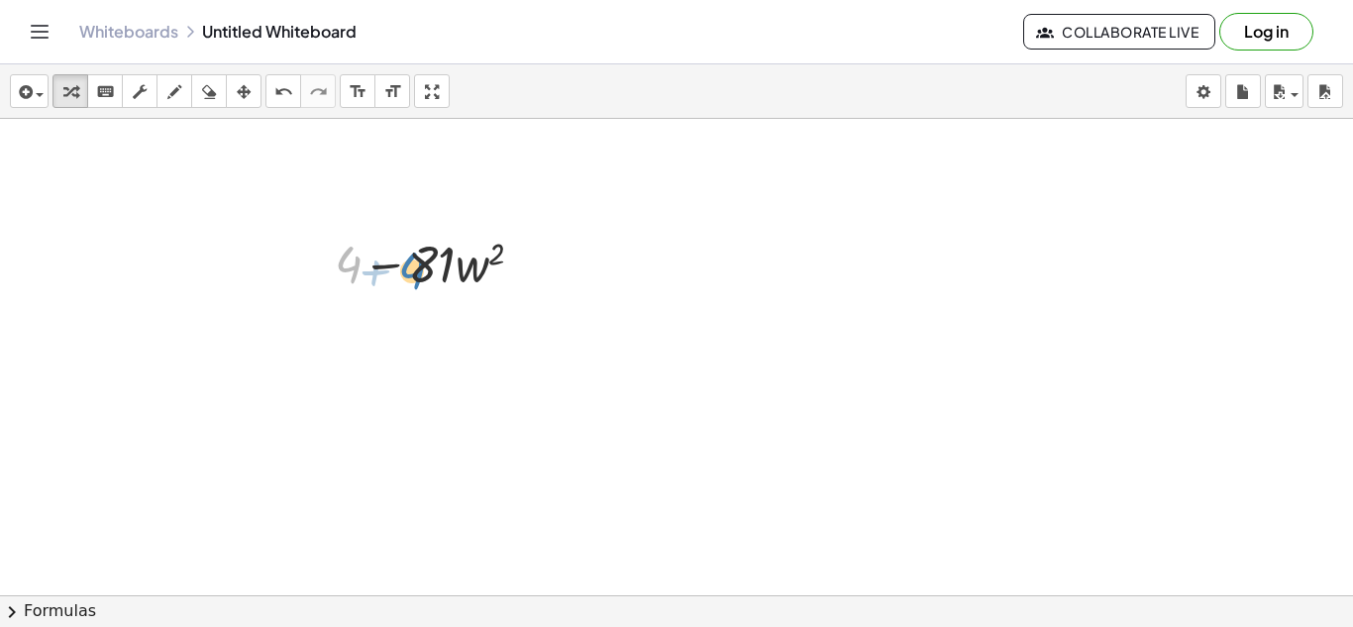
drag, startPoint x: 353, startPoint y: 262, endPoint x: 400, endPoint y: 269, distance: 48.0
click at [401, 269] on div at bounding box center [437, 262] width 225 height 67
drag, startPoint x: 481, startPoint y: 267, endPoint x: 514, endPoint y: 258, distance: 33.9
click at [516, 258] on div at bounding box center [437, 262] width 225 height 67
